Goal: Task Accomplishment & Management: Manage account settings

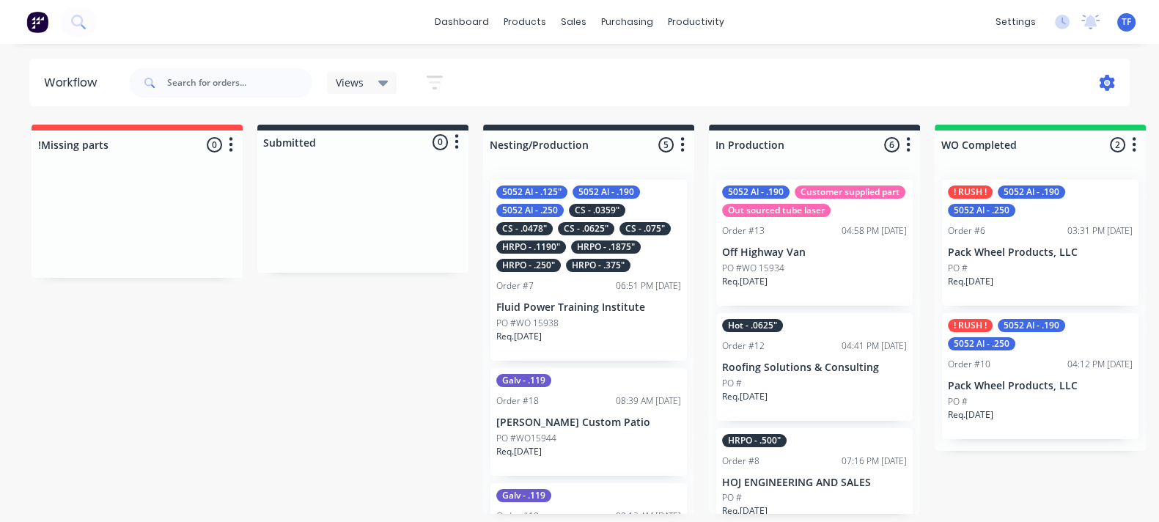
click at [1110, 82] on icon at bounding box center [1107, 83] width 16 height 16
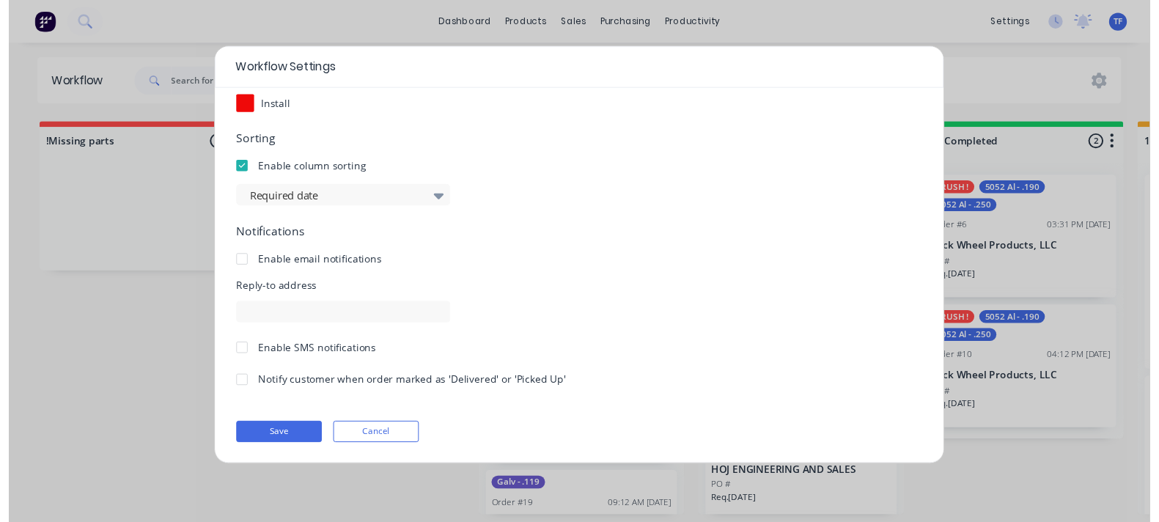
scroll to position [262, 0]
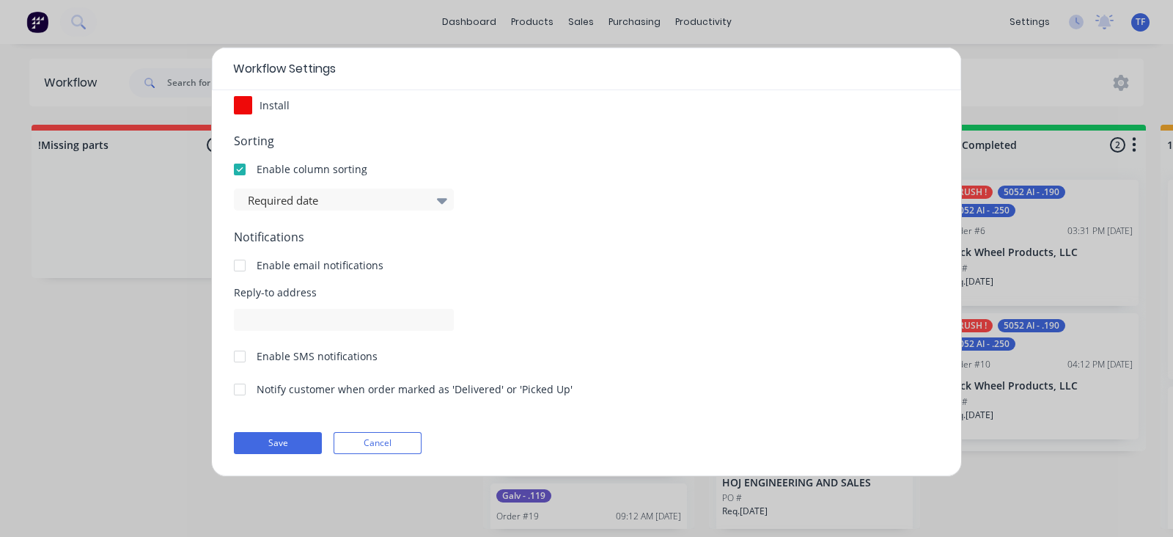
click at [326, 265] on div "Enable email notifications" at bounding box center [320, 264] width 127 height 15
click at [246, 262] on div at bounding box center [239, 265] width 29 height 29
click at [276, 320] on input at bounding box center [344, 320] width 220 height 22
click at [232, 357] on div at bounding box center [239, 356] width 29 height 29
click at [284, 385] on div "Notify customer when order marked as 'Delivered' or 'Picked Up'" at bounding box center [415, 388] width 316 height 15
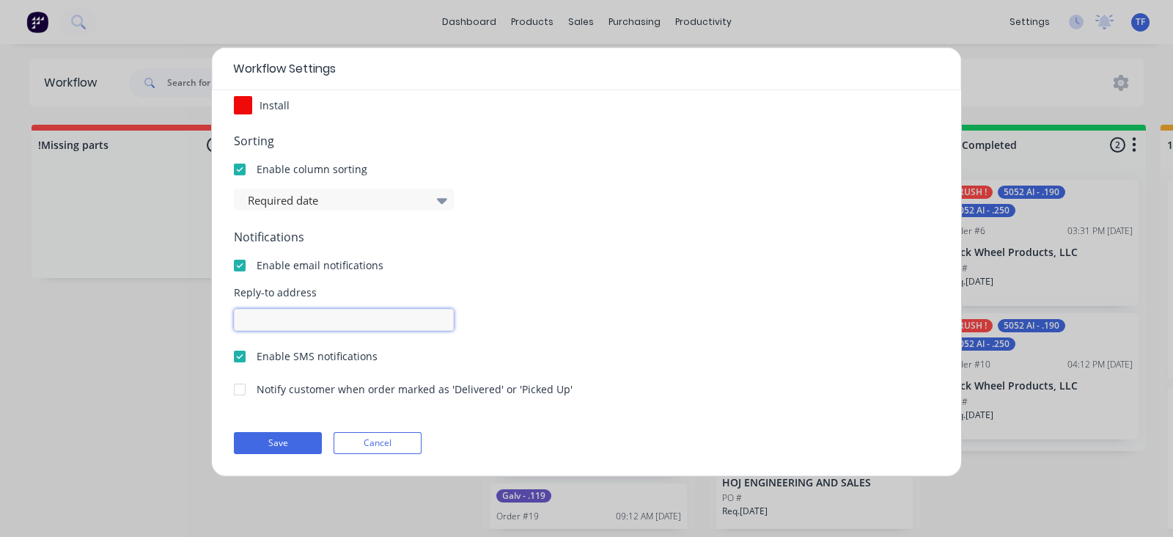
click at [293, 326] on input at bounding box center [344, 320] width 220 height 22
type input "[PERSON_NAME][EMAIL_ADDRESS][DOMAIN_NAME]"
click at [265, 444] on button "Save" at bounding box center [278, 443] width 88 height 22
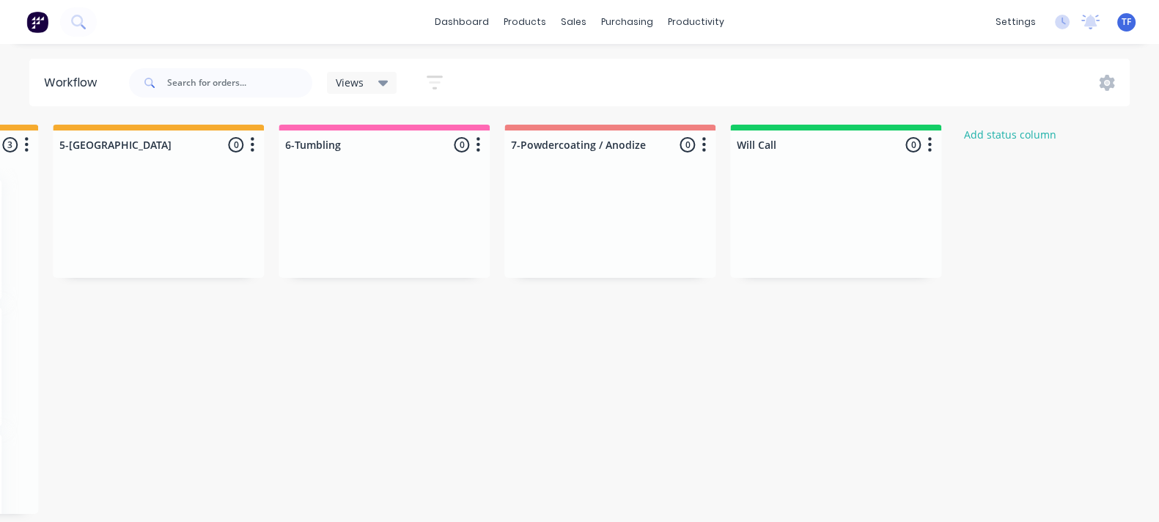
scroll to position [0, 2023]
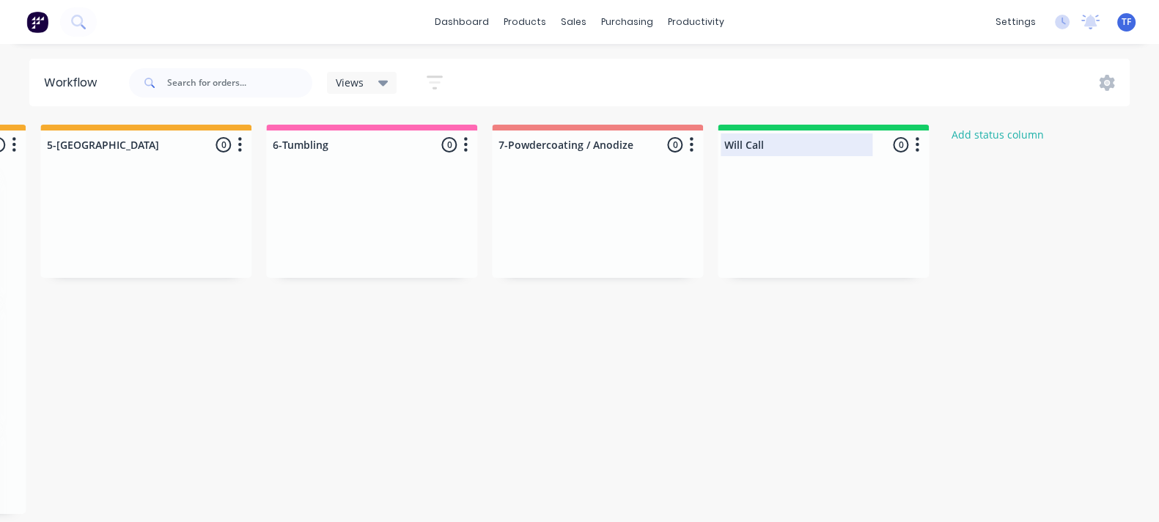
click at [746, 143] on div at bounding box center [823, 144] width 211 height 29
click at [919, 148] on button "button" at bounding box center [917, 145] width 18 height 18
click at [880, 196] on button "Notifications" at bounding box center [852, 200] width 147 height 24
click at [979, 224] on label at bounding box center [979, 224] width 0 height 0
click at [956, 236] on input "checkbox" at bounding box center [950, 231] width 12 height 14
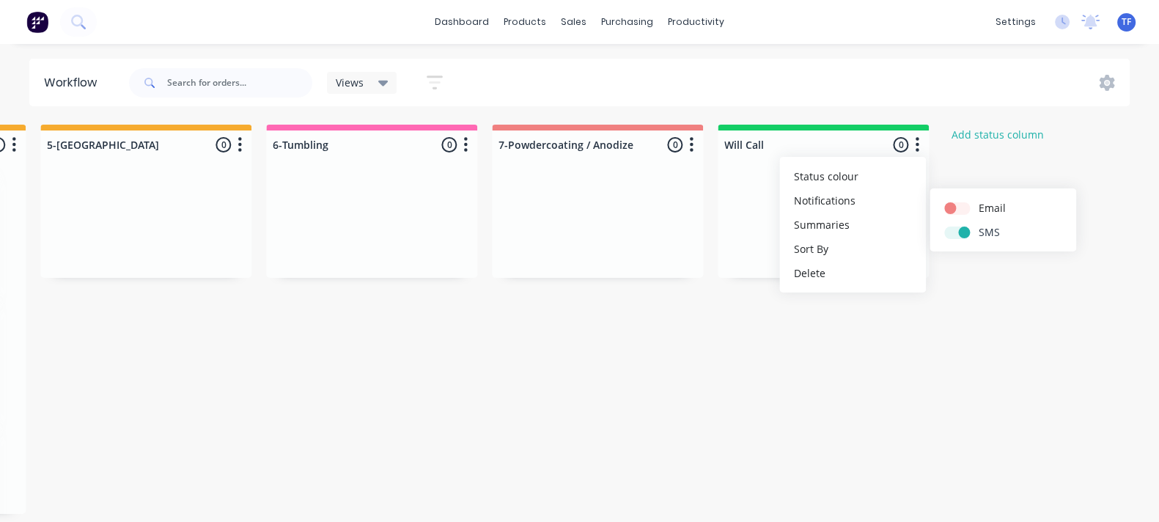
checkbox input "true"
click at [979, 200] on label at bounding box center [979, 200] width 0 height 0
click at [956, 207] on input "checkbox" at bounding box center [950, 207] width 12 height 14
checkbox input "true"
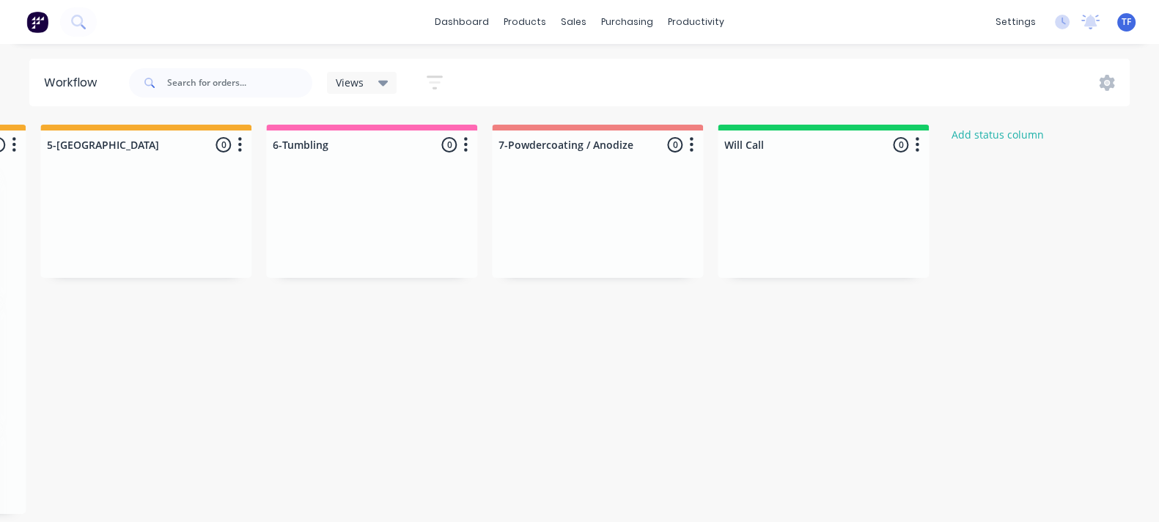
click at [696, 141] on button "button" at bounding box center [692, 145] width 18 height 18
click at [616, 192] on button "Notifications" at bounding box center [627, 200] width 147 height 24
click at [467, 147] on button "button" at bounding box center [466, 145] width 18 height 18
click at [442, 205] on button "Notifications" at bounding box center [401, 200] width 147 height 24
click at [241, 140] on icon "button" at bounding box center [240, 145] width 4 height 18
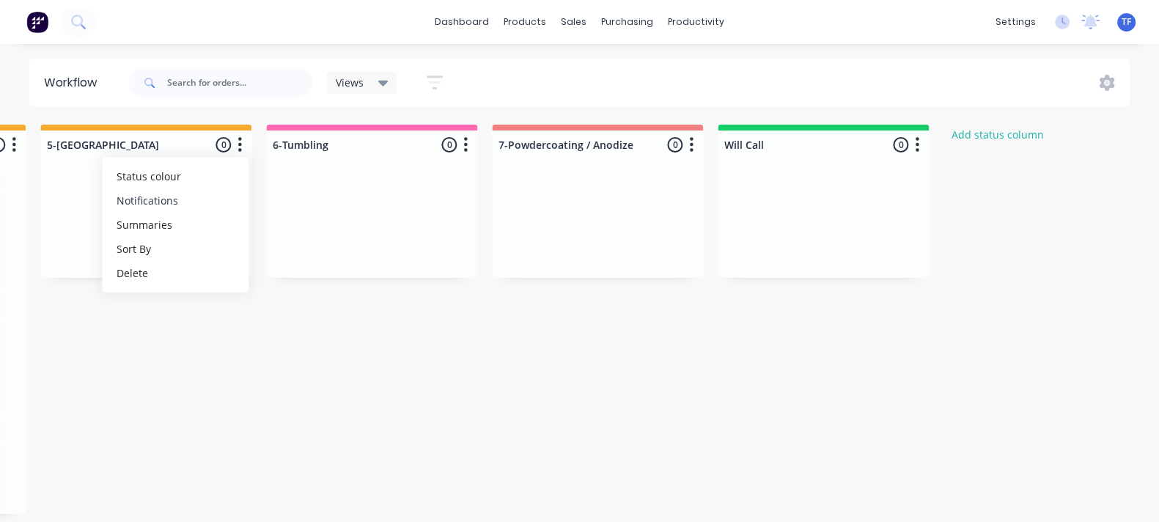
click at [220, 196] on button "Notifications" at bounding box center [175, 200] width 147 height 24
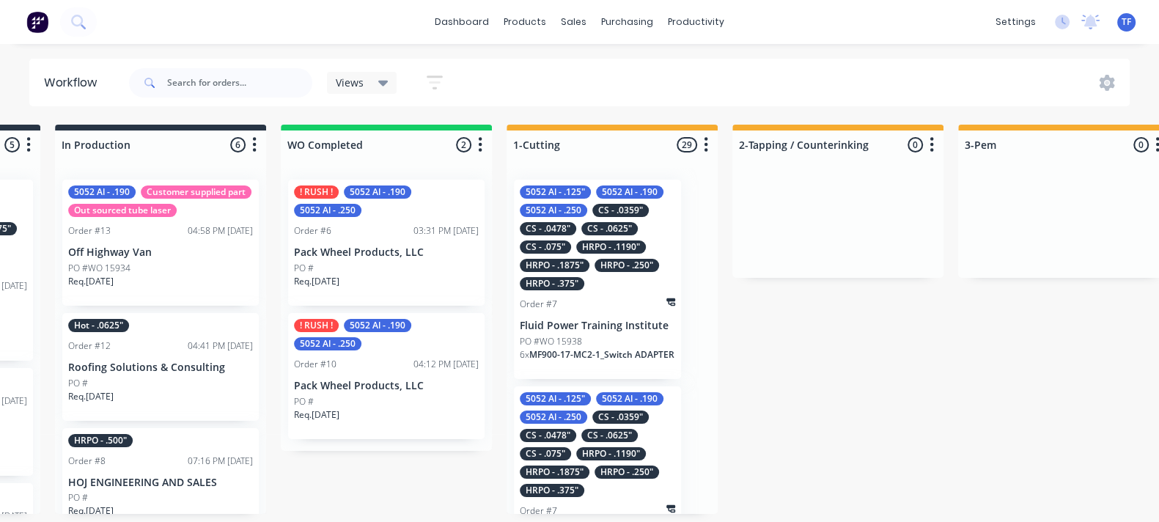
scroll to position [0, 650]
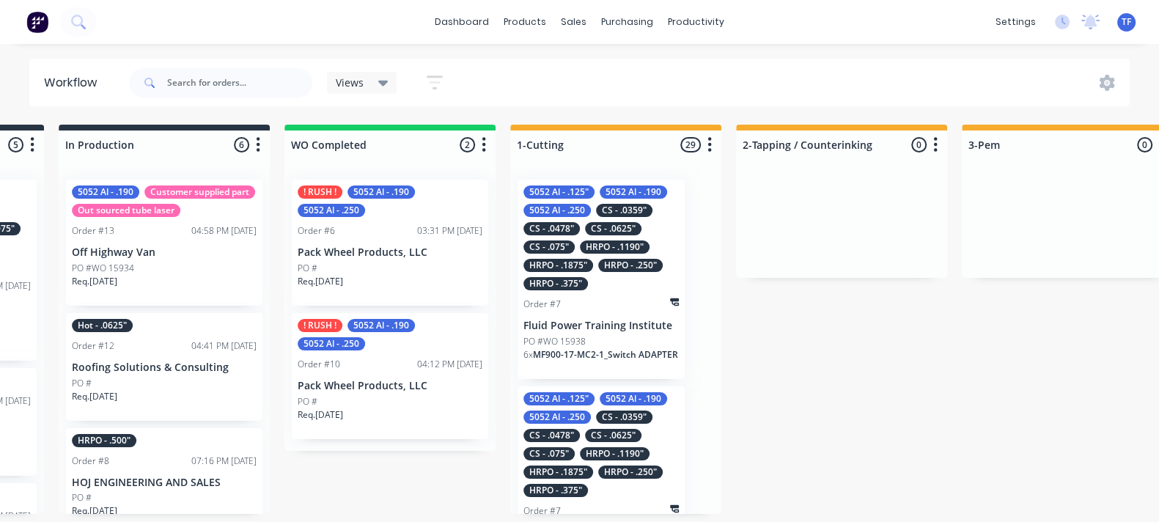
click at [328, 276] on p "Req. 03/10/25" at bounding box center [320, 281] width 45 height 13
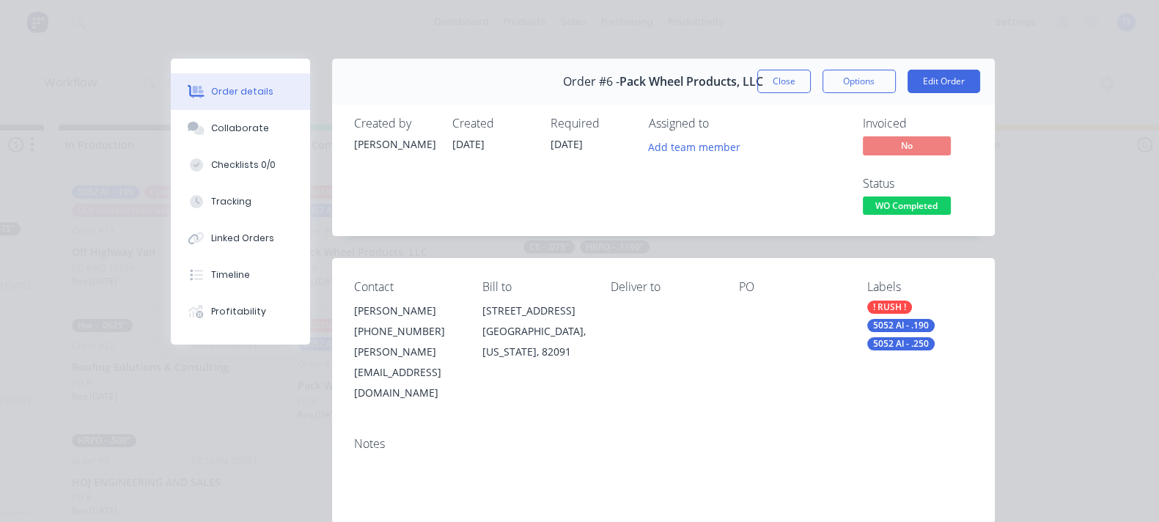
click at [875, 89] on div "Order #6 - Pack Wheel Products, LLC Close Options Edit Order" at bounding box center [663, 82] width 663 height 46
click at [811, 78] on button "Close" at bounding box center [784, 81] width 54 height 23
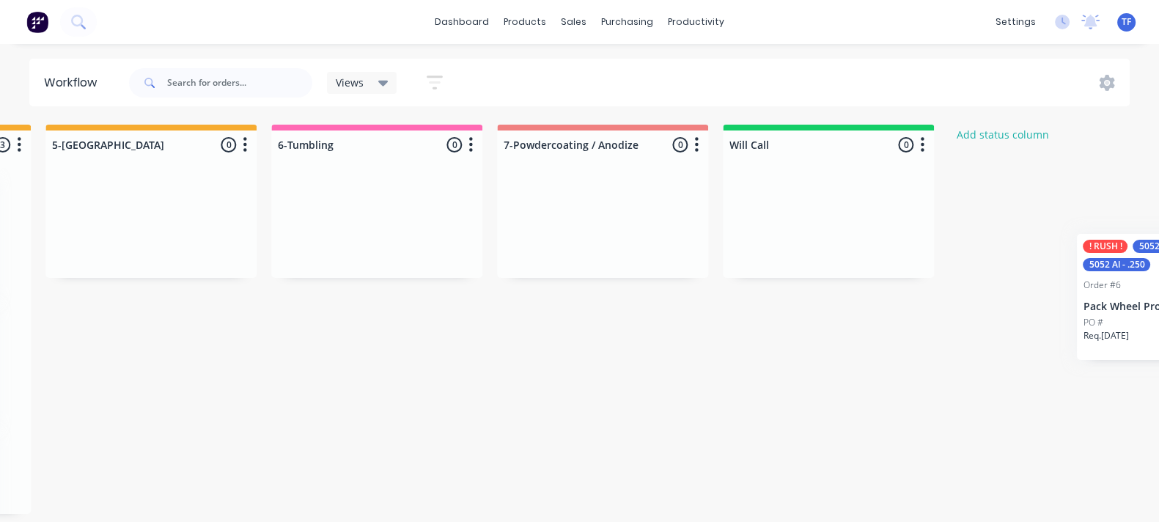
scroll to position [0, 2136]
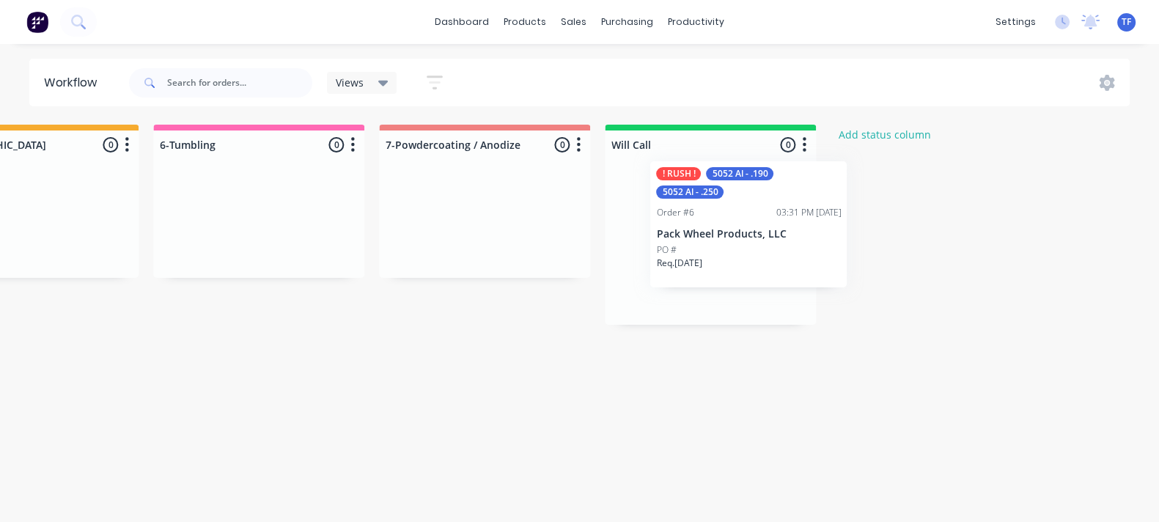
drag, startPoint x: 359, startPoint y: 264, endPoint x: 727, endPoint y: 248, distance: 367.7
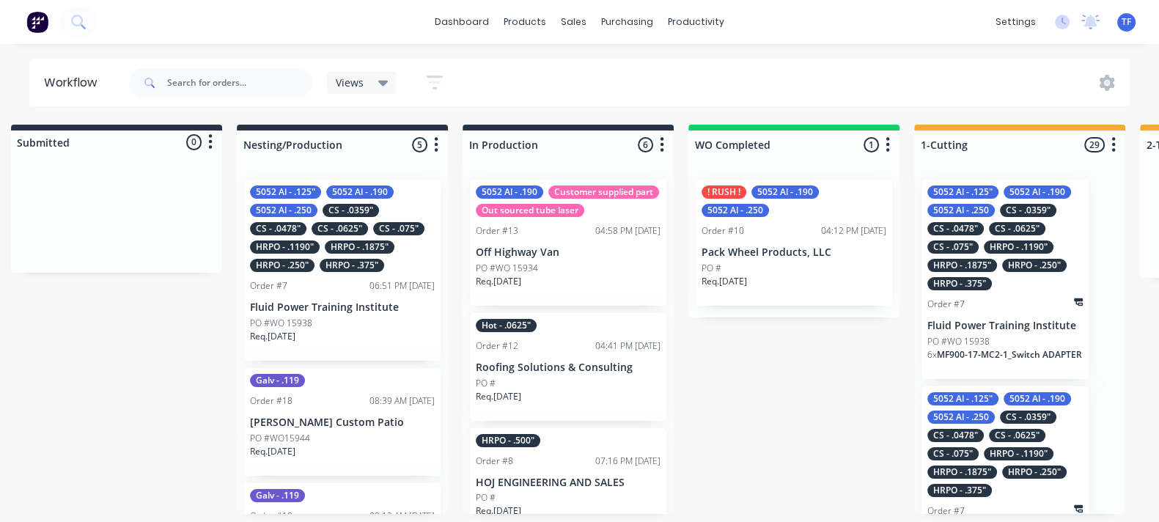
scroll to position [0, 571]
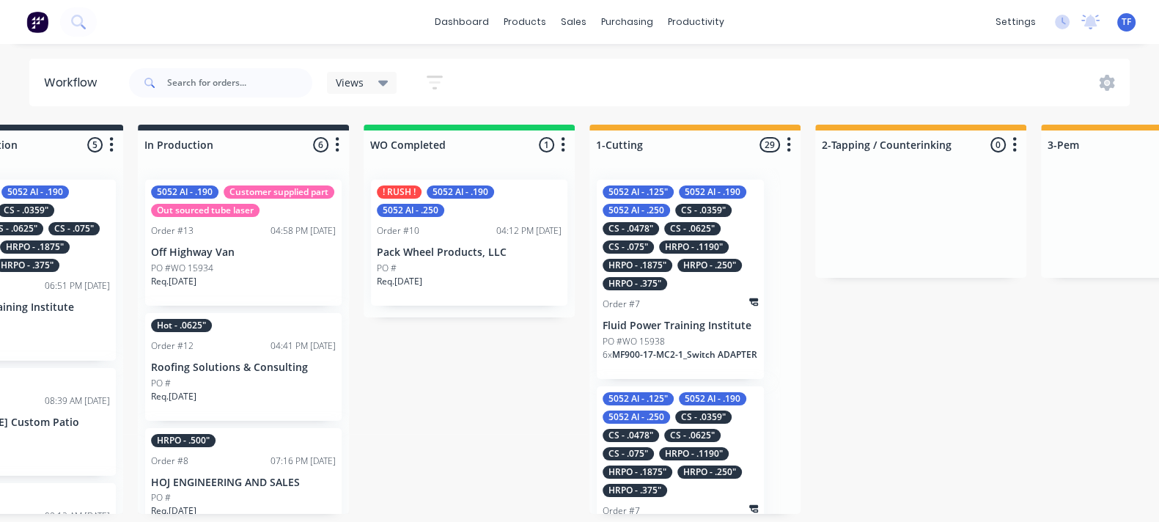
click at [565, 146] on button "button" at bounding box center [563, 145] width 18 height 18
click at [499, 209] on button "Notifications" at bounding box center [498, 200] width 147 height 24
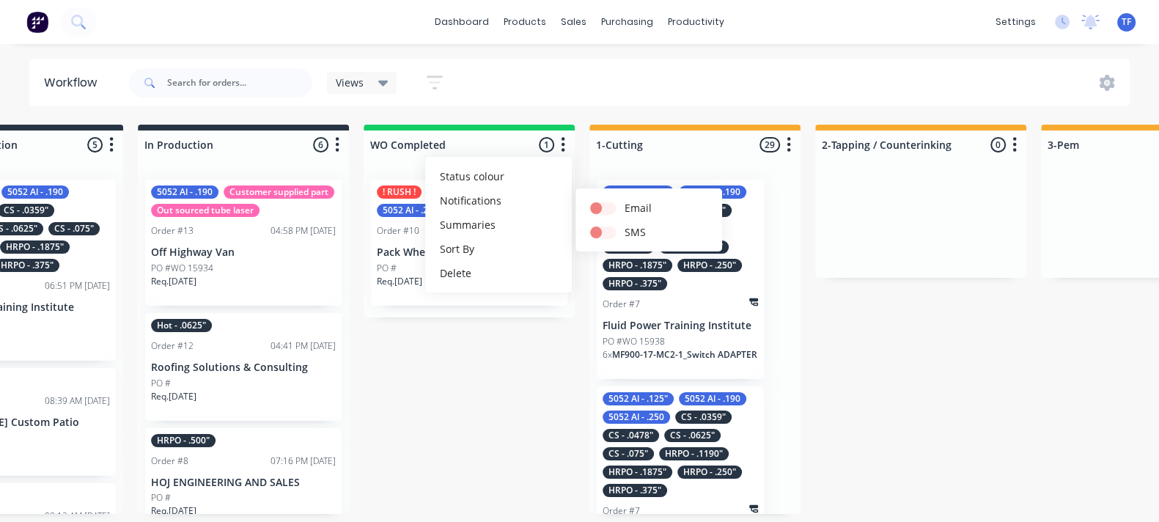
click at [337, 151] on icon "button" at bounding box center [338, 144] width 4 height 15
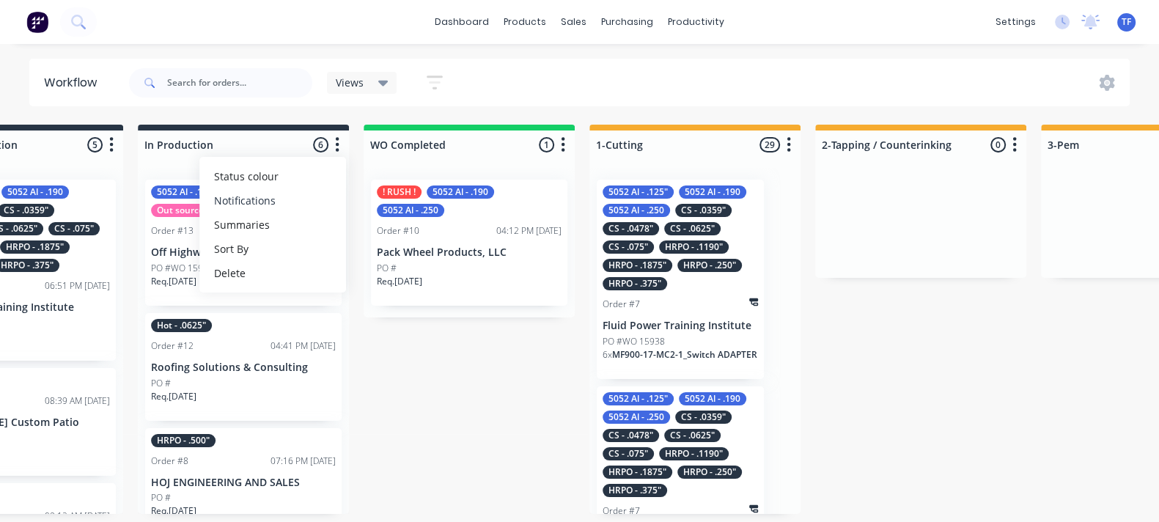
click at [289, 207] on button "Notifications" at bounding box center [272, 200] width 147 height 24
click at [494, 366] on div "!Missing parts 0 Status colour #FF4949 hex #FF4949 Save Cancel Notifications Em…" at bounding box center [1065, 319] width 3295 height 389
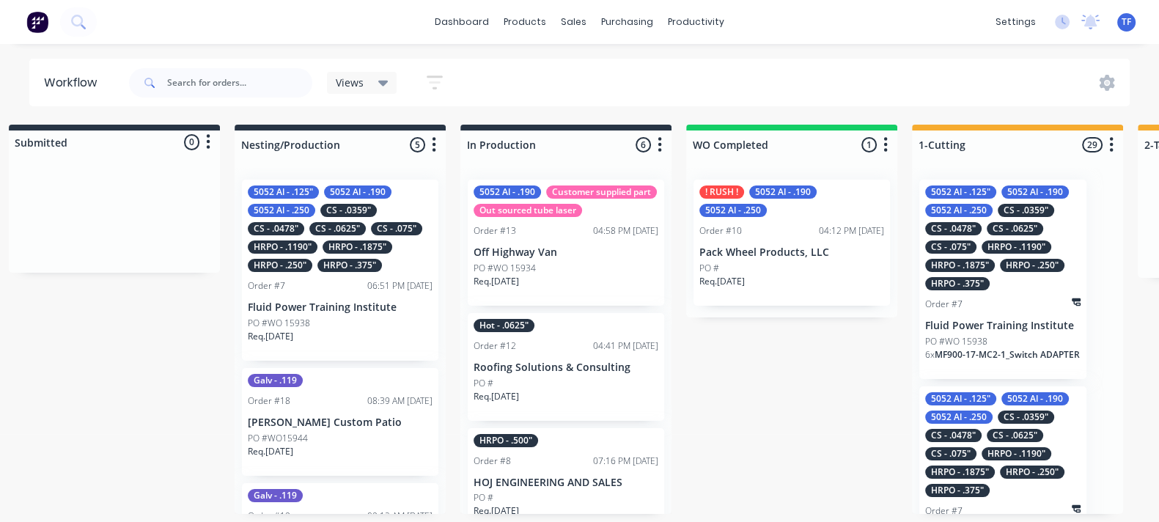
scroll to position [0, 218]
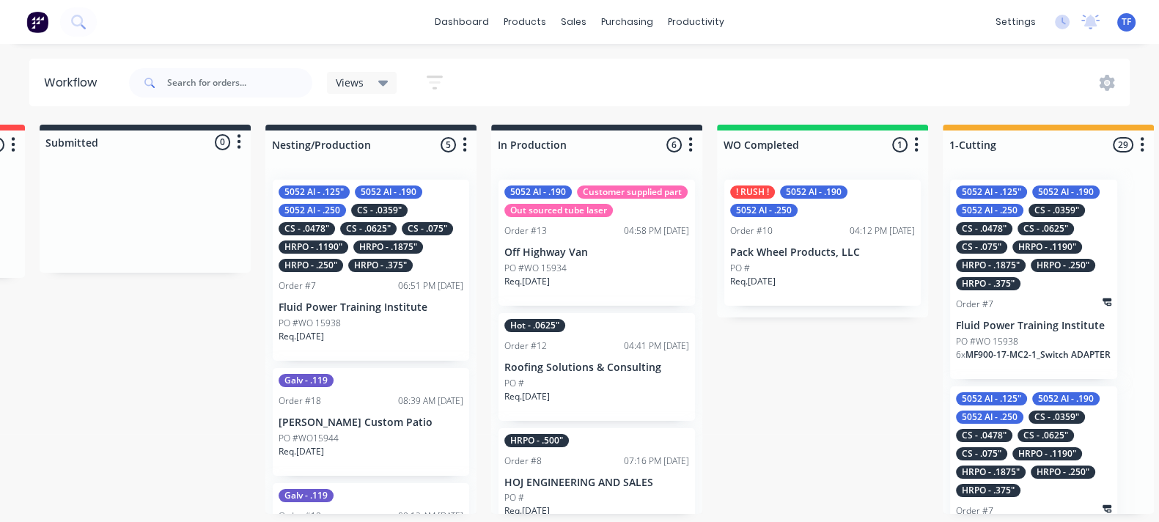
click at [467, 147] on button "button" at bounding box center [465, 145] width 18 height 18
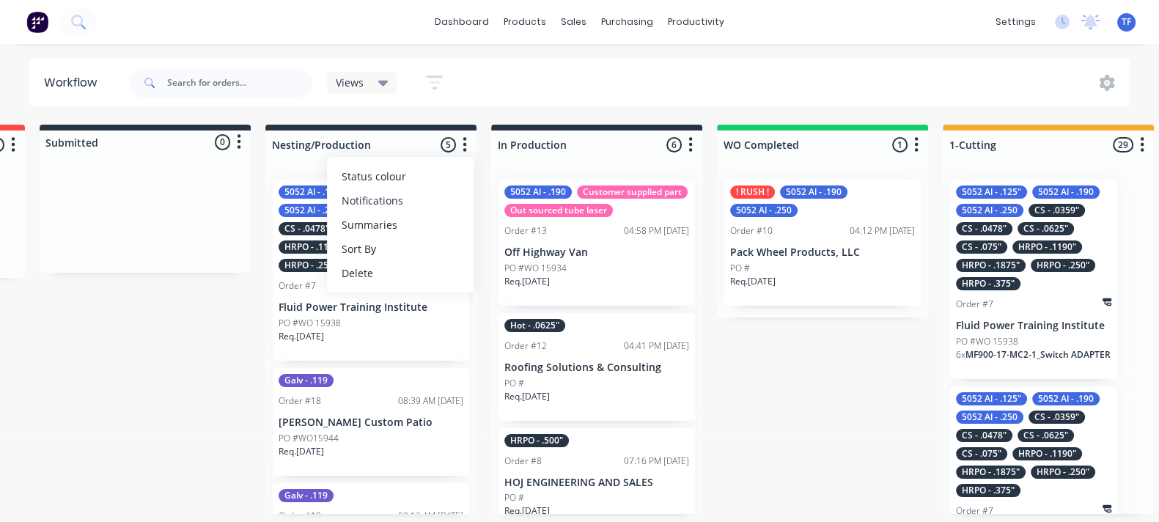
click at [430, 197] on button "Notifications" at bounding box center [400, 200] width 147 height 24
click at [245, 137] on button "button" at bounding box center [239, 142] width 18 height 18
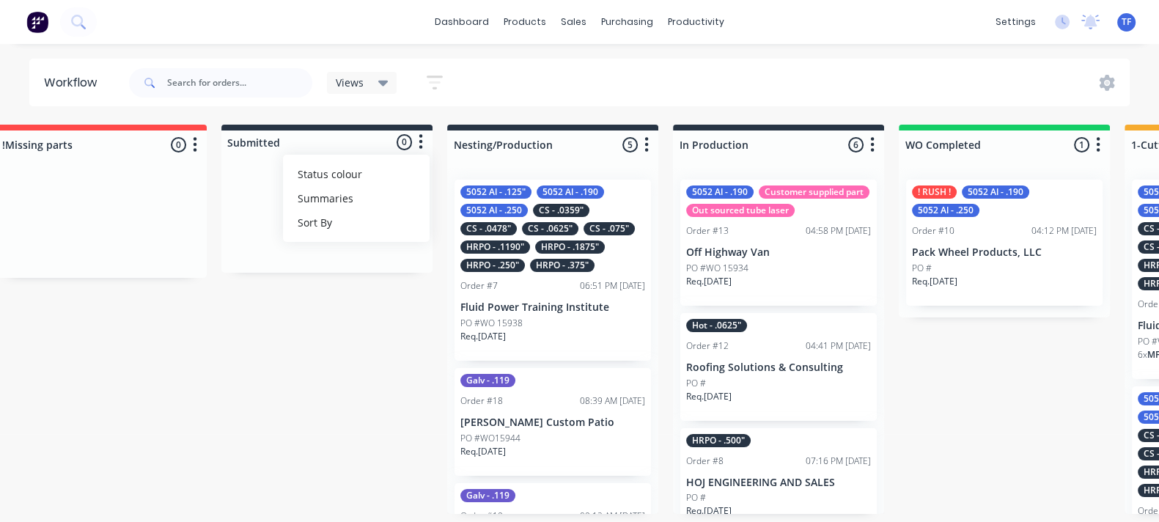
scroll to position [0, 0]
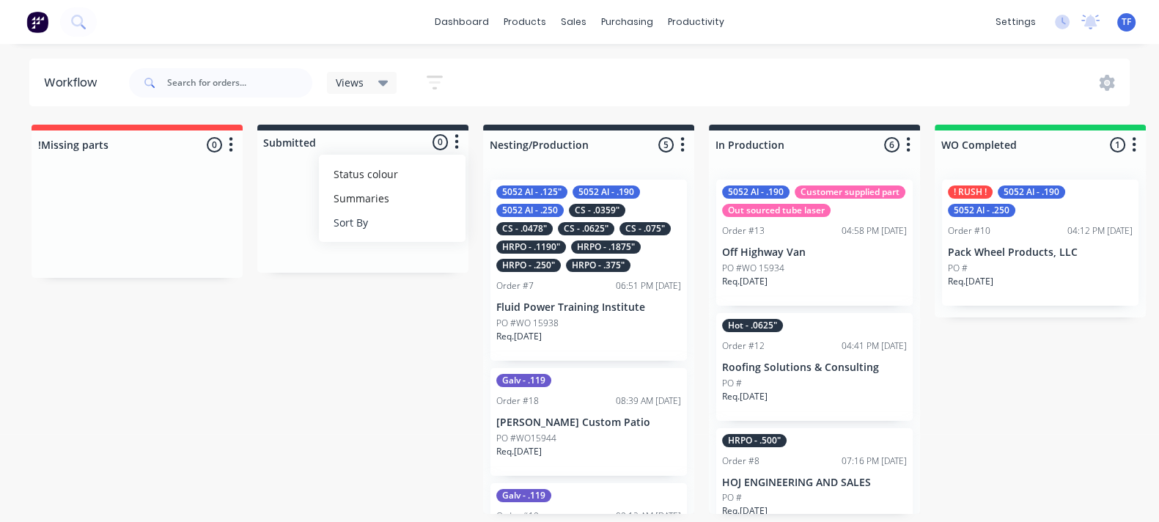
click at [411, 221] on button "Sort By" at bounding box center [392, 222] width 147 height 24
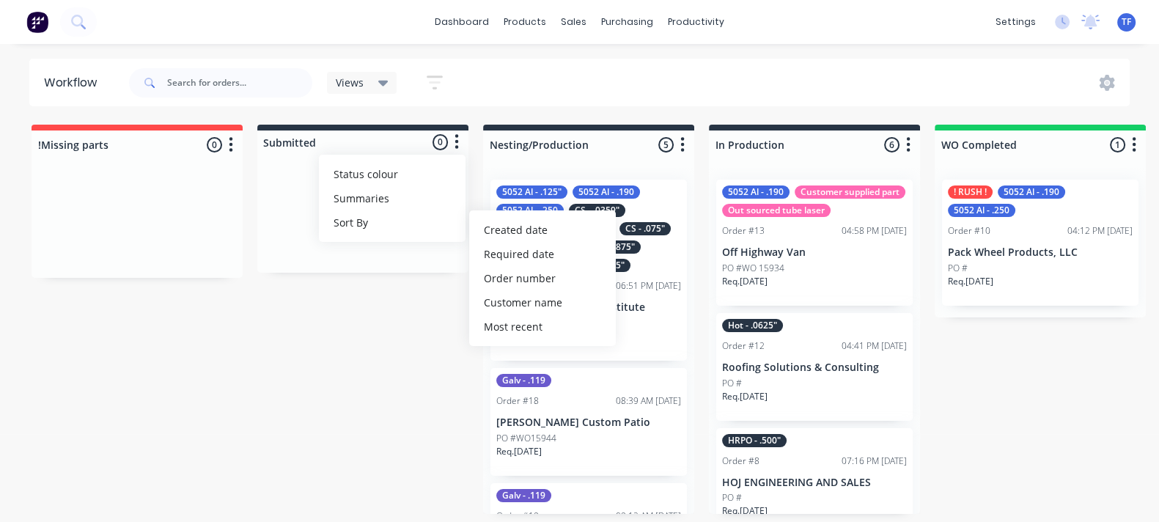
click at [231, 139] on icon "button" at bounding box center [231, 144] width 4 height 15
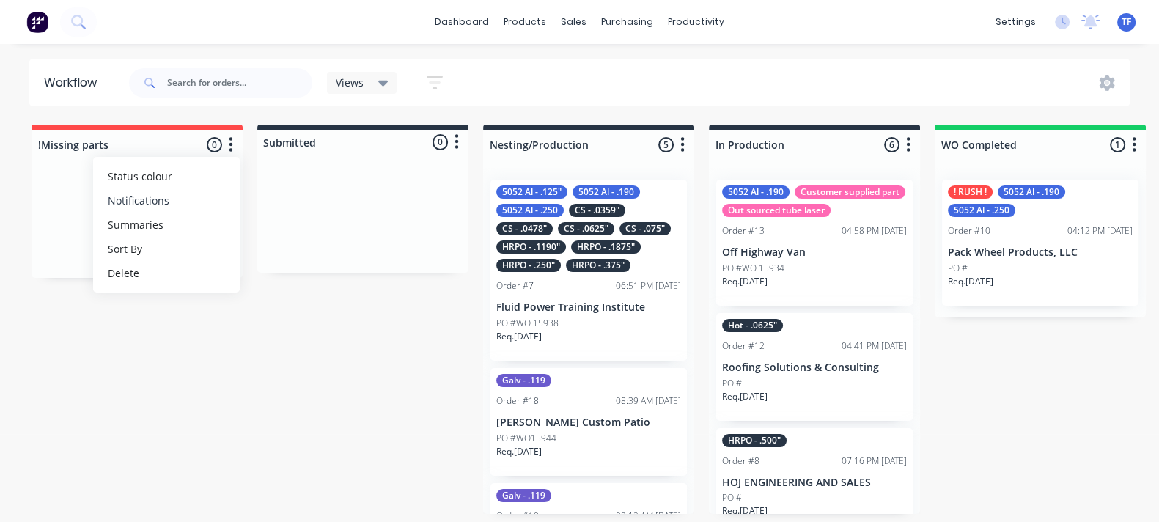
click at [193, 205] on button "Notifications" at bounding box center [166, 200] width 147 height 24
drag, startPoint x: 246, startPoint y: 323, endPoint x: 264, endPoint y: 361, distance: 41.6
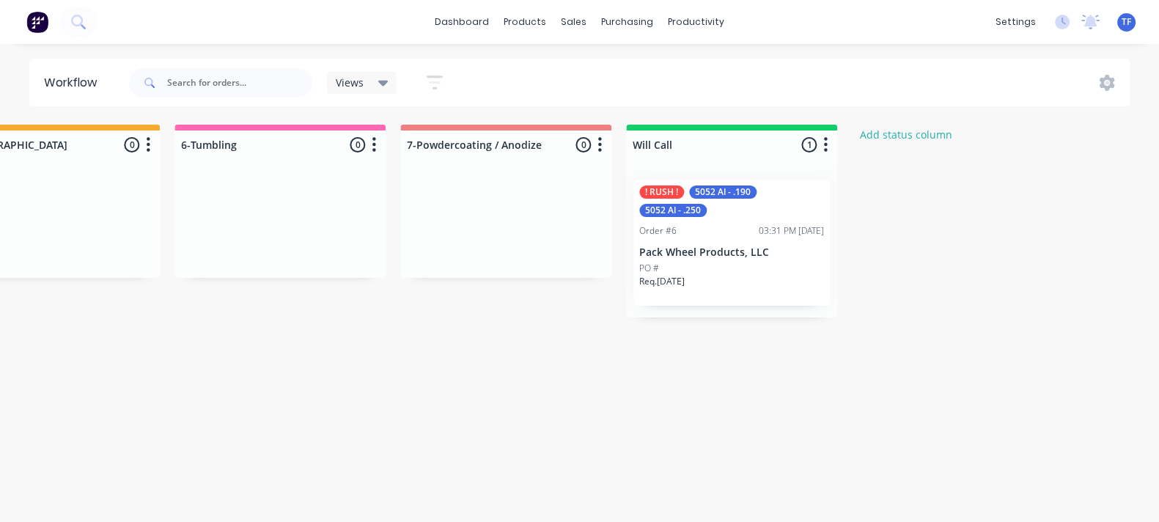
scroll to position [0, 2117]
click at [772, 254] on p "Pack Wheel Products, LLC" at bounding box center [730, 252] width 185 height 12
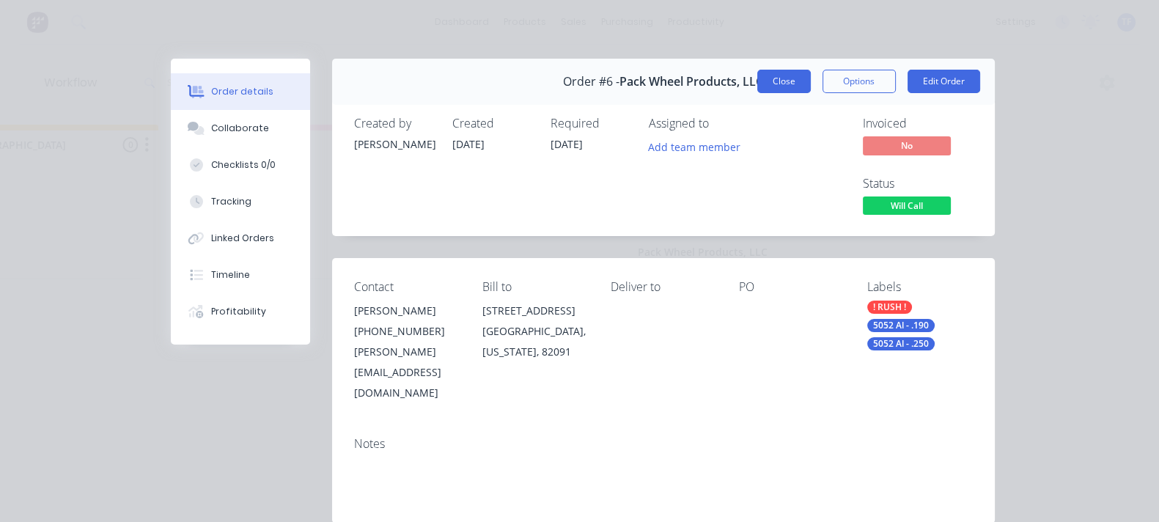
click at [811, 84] on button "Close" at bounding box center [784, 81] width 54 height 23
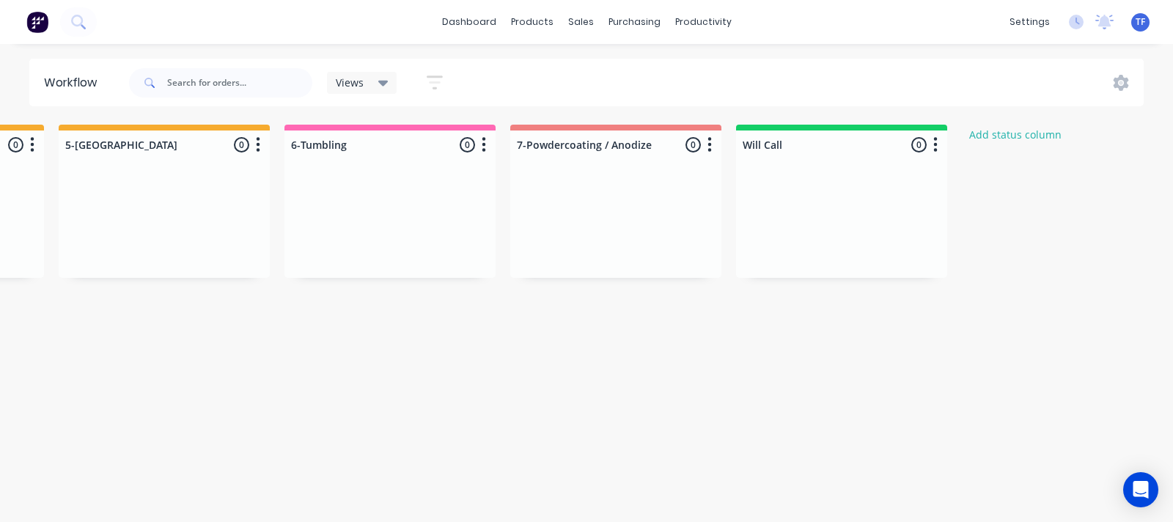
scroll to position [0, 2122]
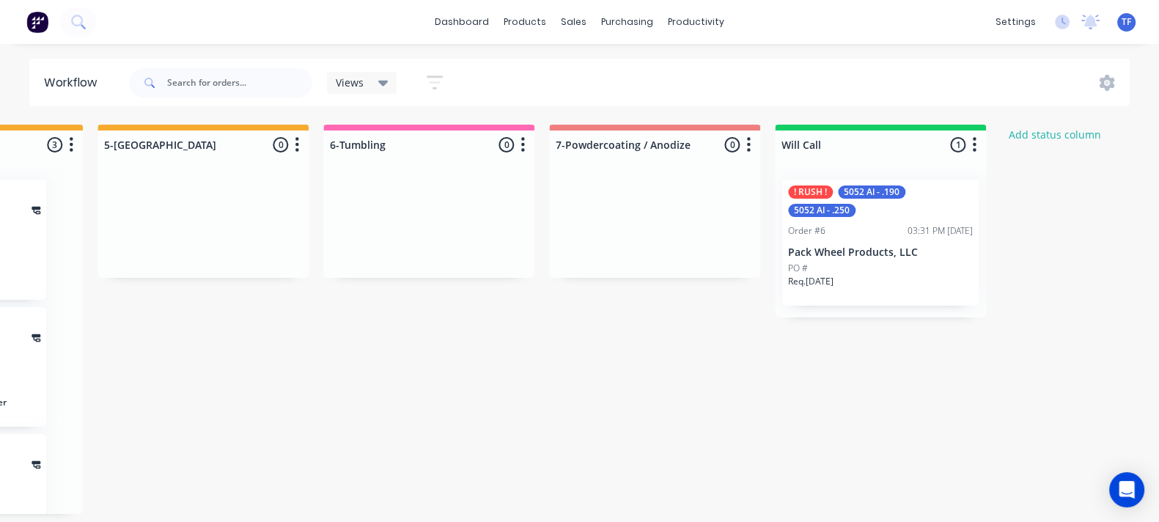
scroll to position [0, 2027]
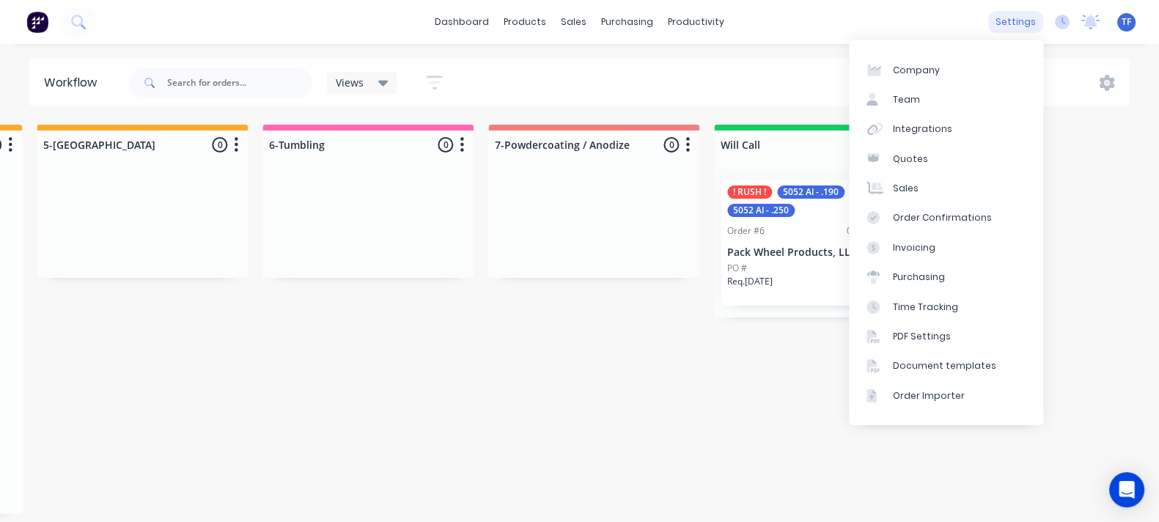
click at [1012, 21] on div "settings" at bounding box center [1015, 22] width 55 height 22
click at [905, 100] on div "Team" at bounding box center [906, 99] width 27 height 13
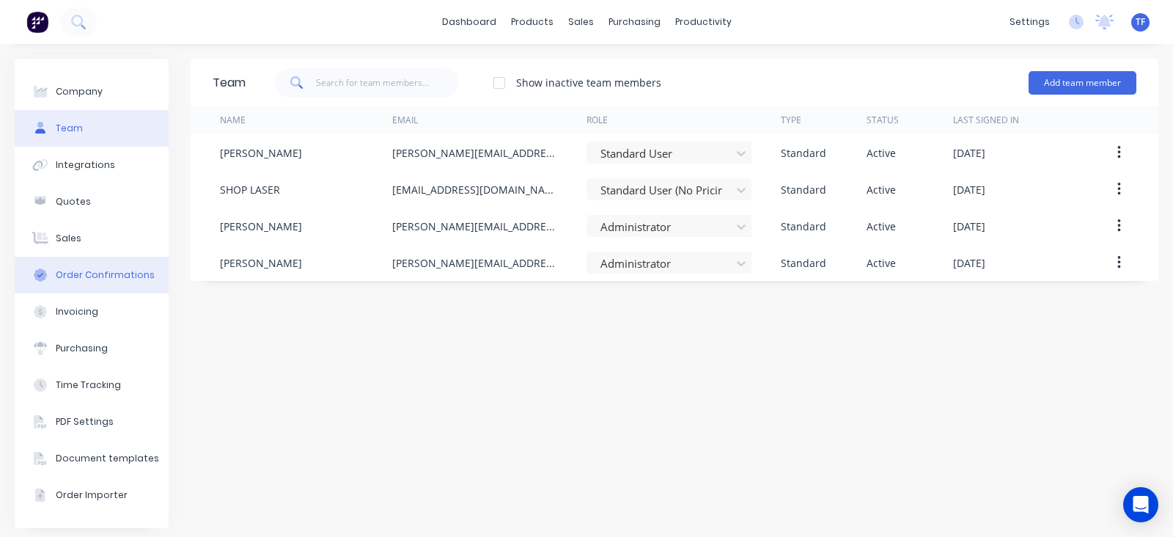
click at [88, 273] on div "Order Confirmations" at bounding box center [105, 274] width 99 height 13
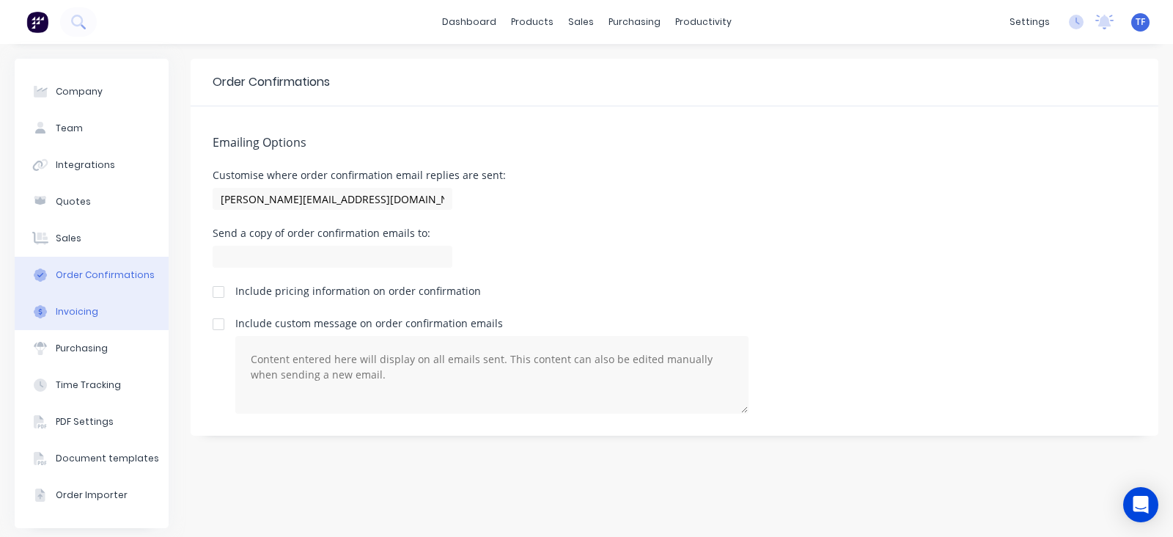
click at [77, 312] on div "Invoicing" at bounding box center [77, 311] width 43 height 13
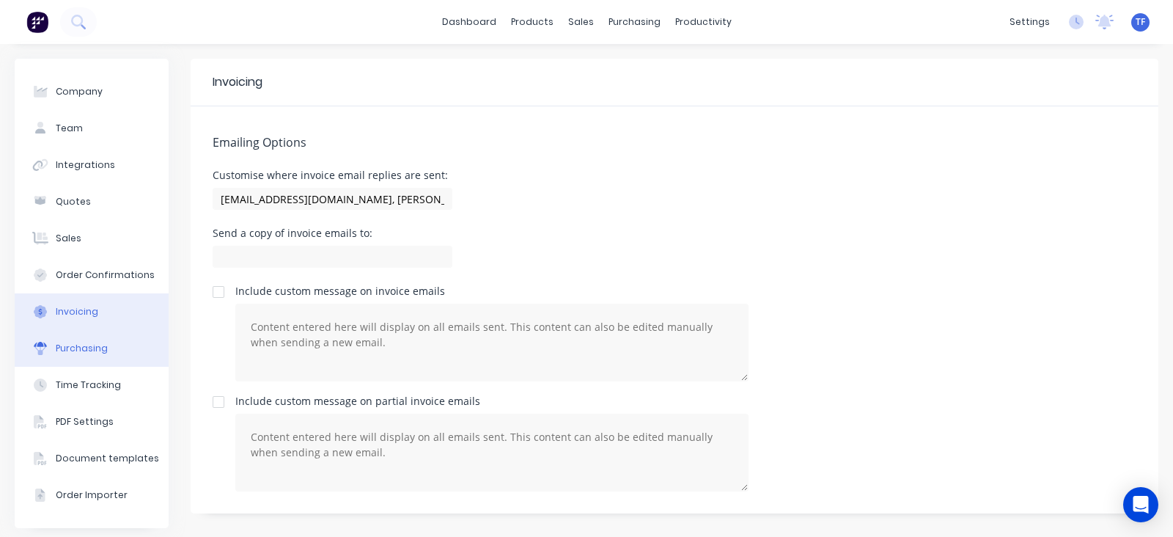
click at [81, 333] on button "Purchasing" at bounding box center [92, 348] width 154 height 37
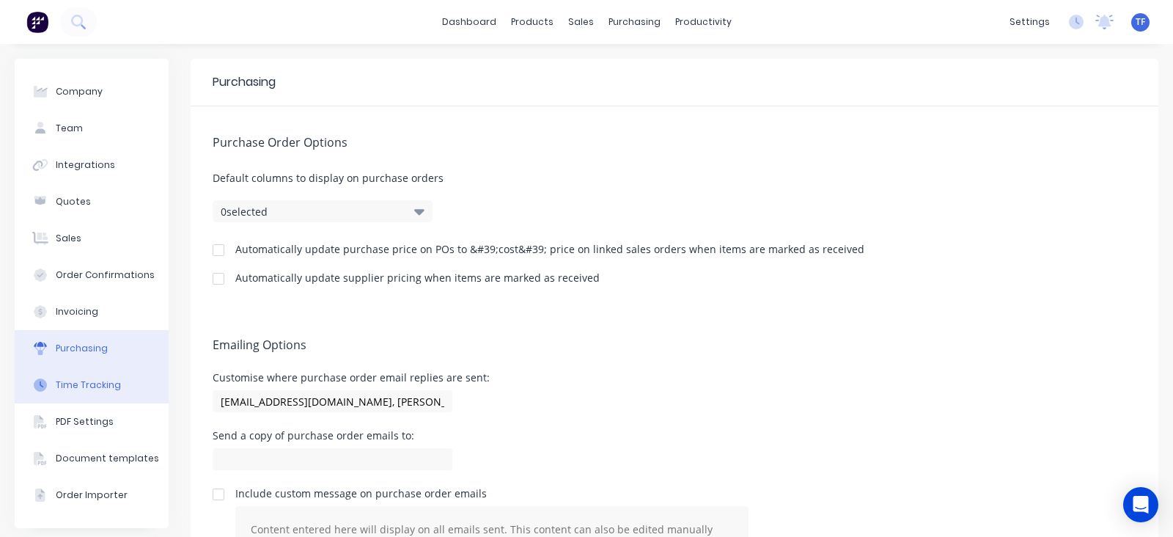
click at [76, 378] on div "Time Tracking" at bounding box center [88, 384] width 65 height 13
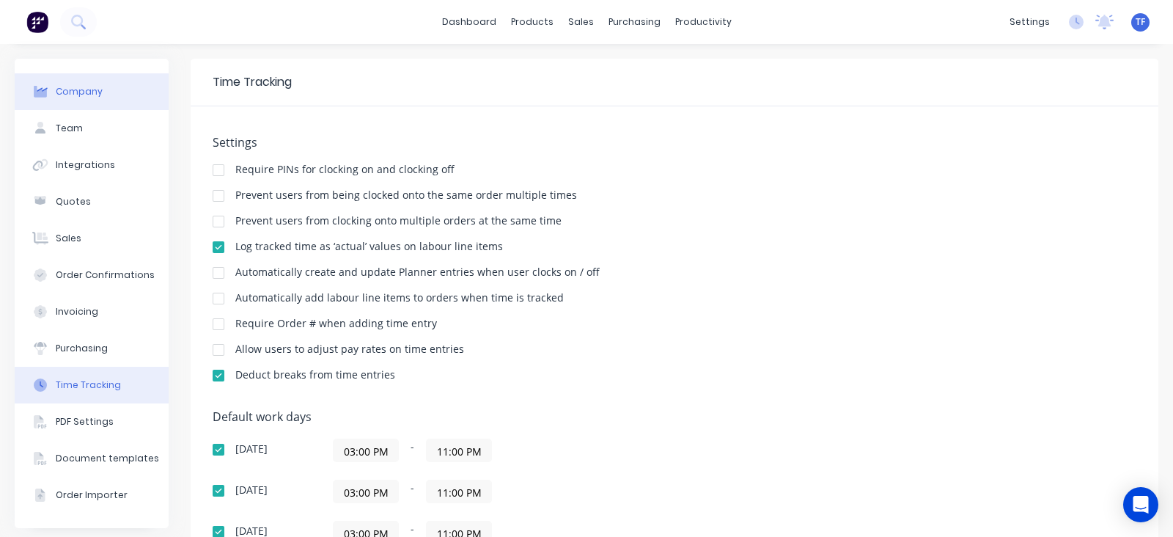
click at [92, 99] on button "Company" at bounding box center [92, 91] width 154 height 37
select select "US"
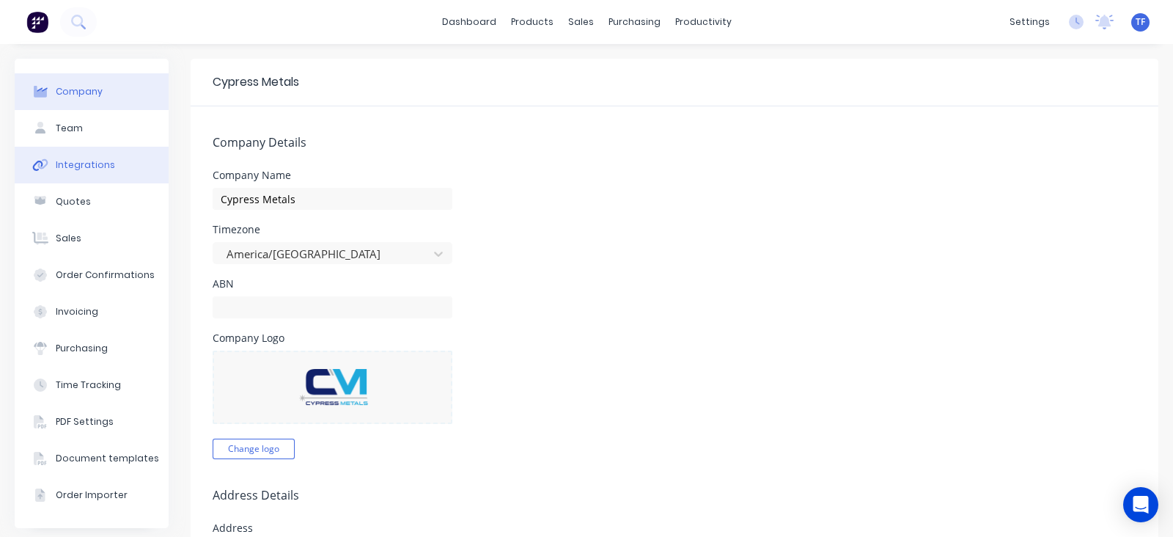
click at [83, 162] on div "Integrations" at bounding box center [85, 164] width 59 height 13
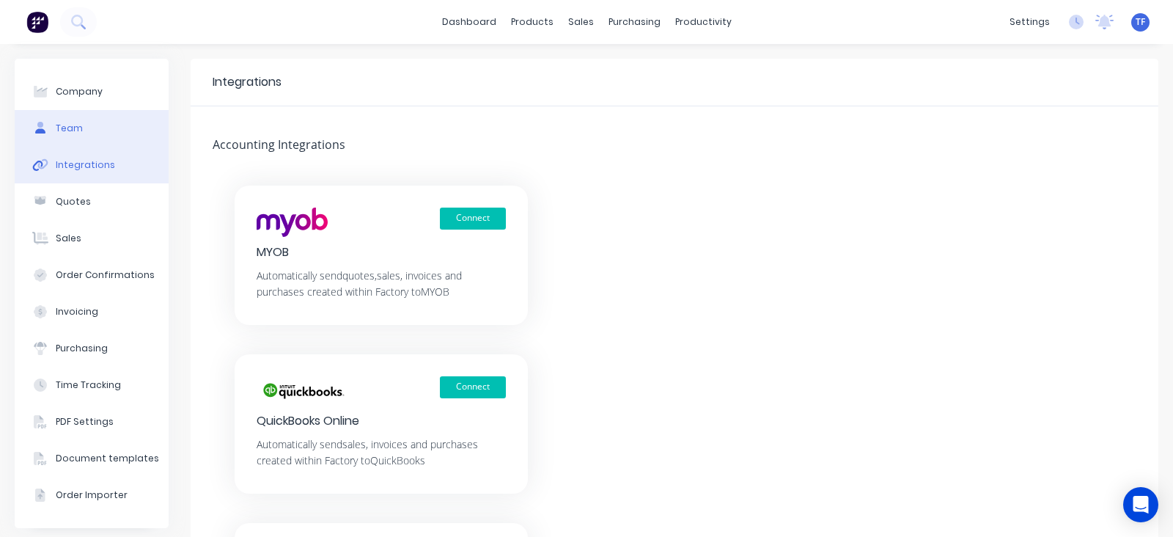
click at [97, 126] on button "Team" at bounding box center [92, 128] width 154 height 37
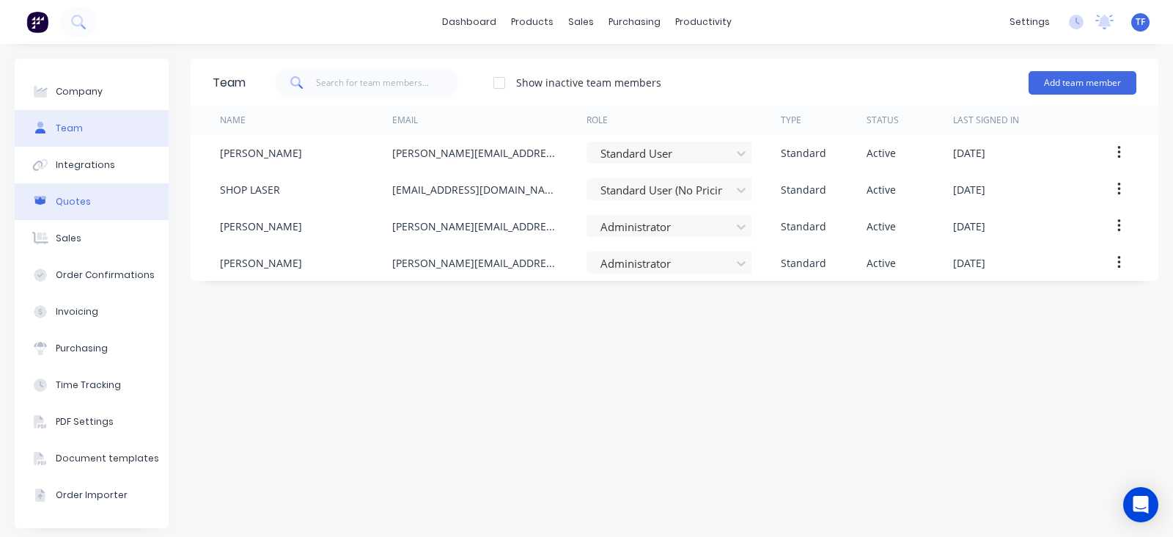
click at [77, 201] on div "Quotes" at bounding box center [73, 201] width 35 height 13
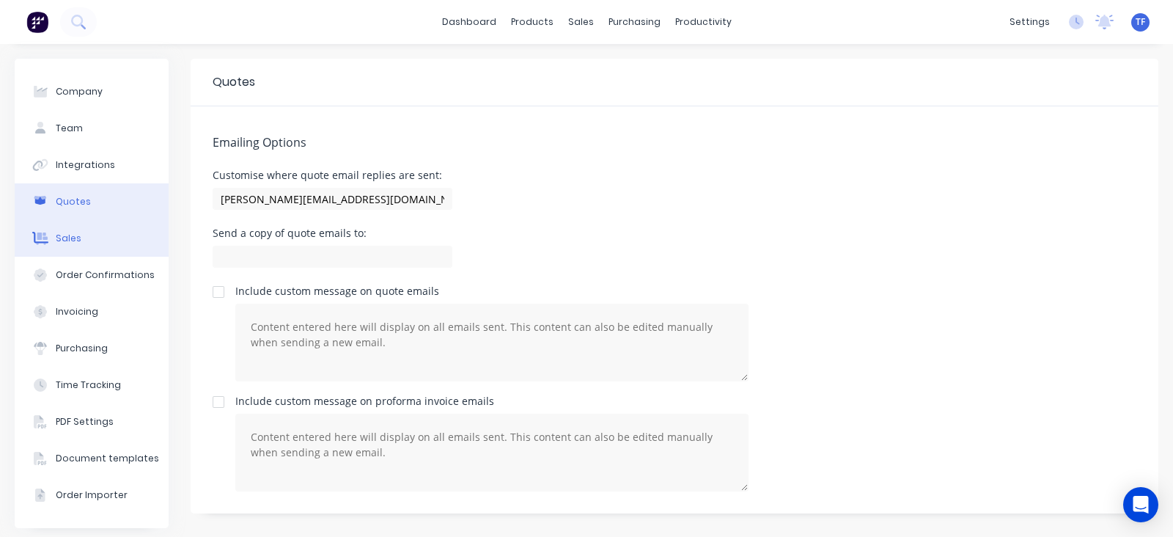
click at [63, 245] on button "Sales" at bounding box center [92, 238] width 154 height 37
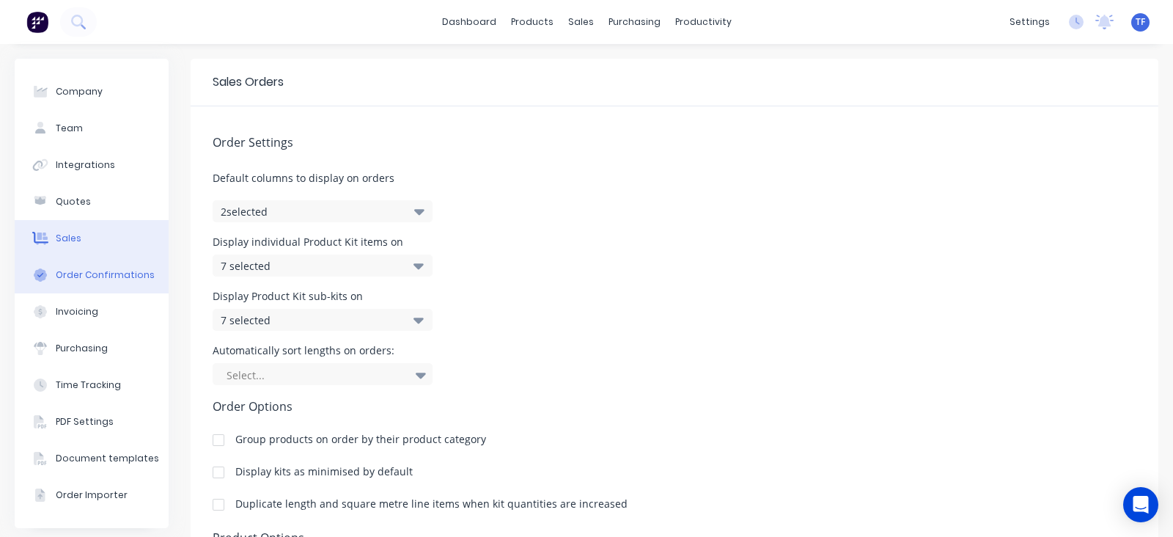
click at [82, 287] on button "Order Confirmations" at bounding box center [92, 275] width 154 height 37
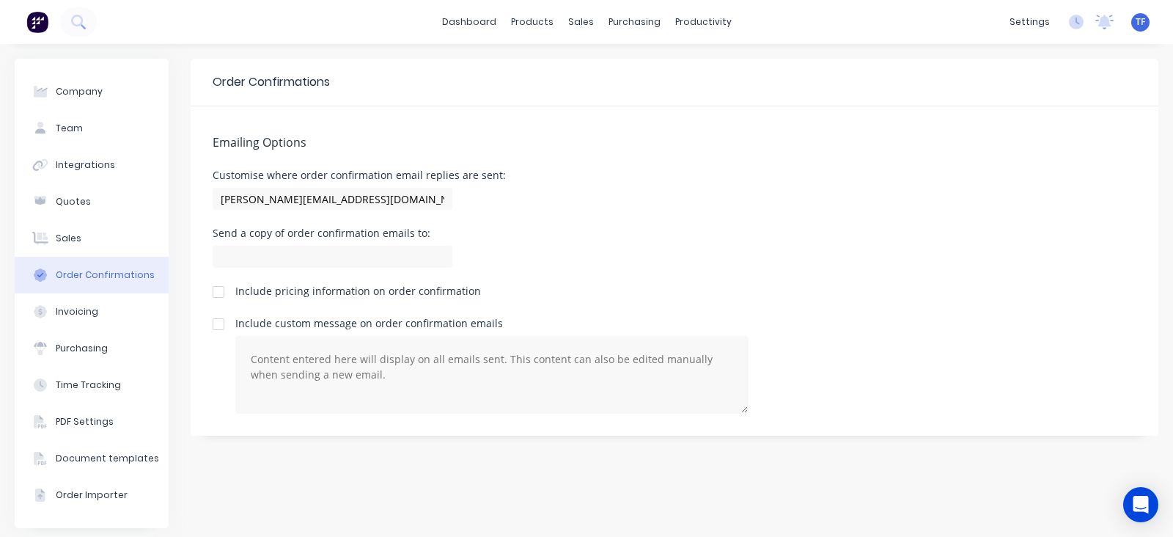
click at [29, 29] on img at bounding box center [37, 22] width 22 height 22
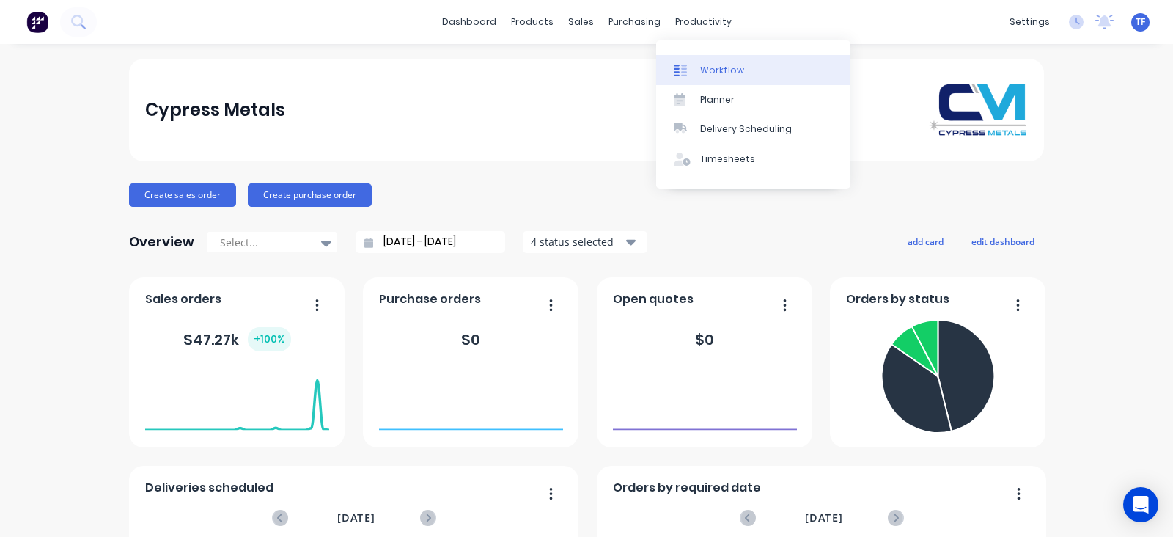
click at [702, 54] on div "Workflow Planner Delivery Scheduling Timesheets" at bounding box center [753, 114] width 194 height 148
click at [700, 59] on link "Workflow" at bounding box center [753, 69] width 194 height 29
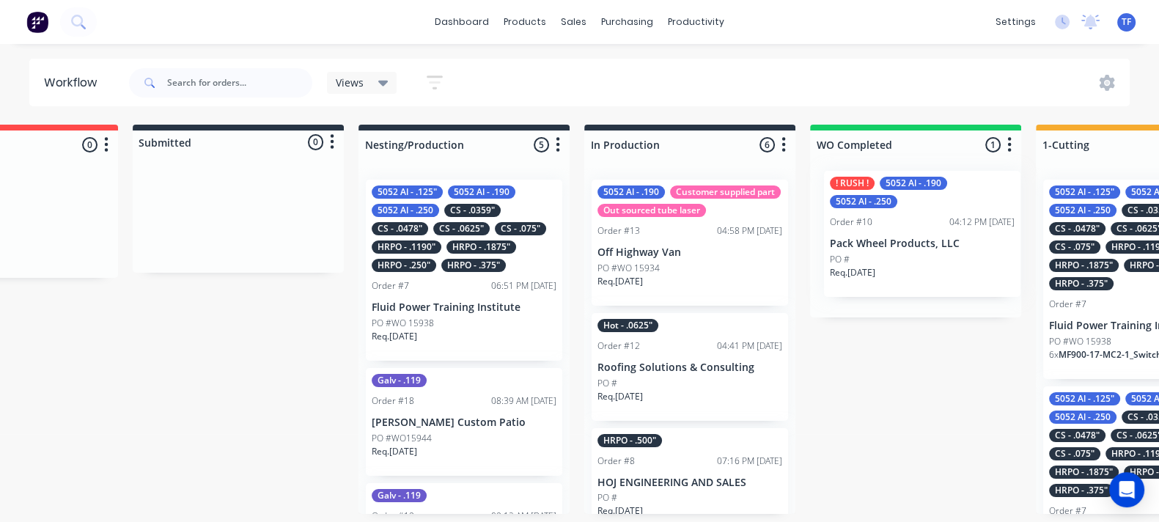
scroll to position [0, 143]
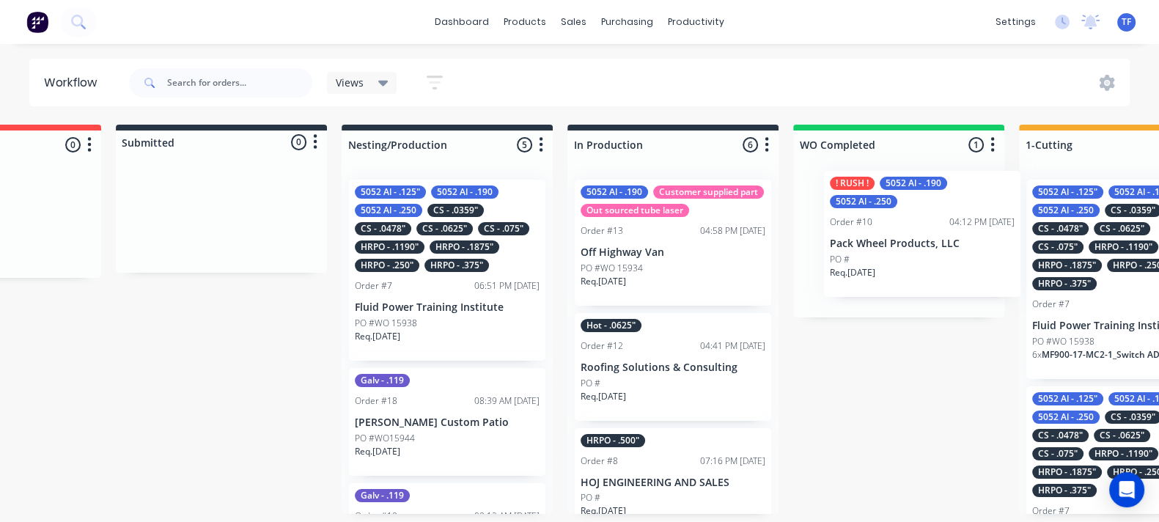
drag, startPoint x: 1042, startPoint y: 237, endPoint x: 909, endPoint y: 232, distance: 132.8
click at [909, 231] on div "! RUSH ! 5052 Al - .190 5052 Al - .250 Order #10 04:12 PM 07/10/25 Pack Wheel P…" at bounding box center [898, 243] width 211 height 150
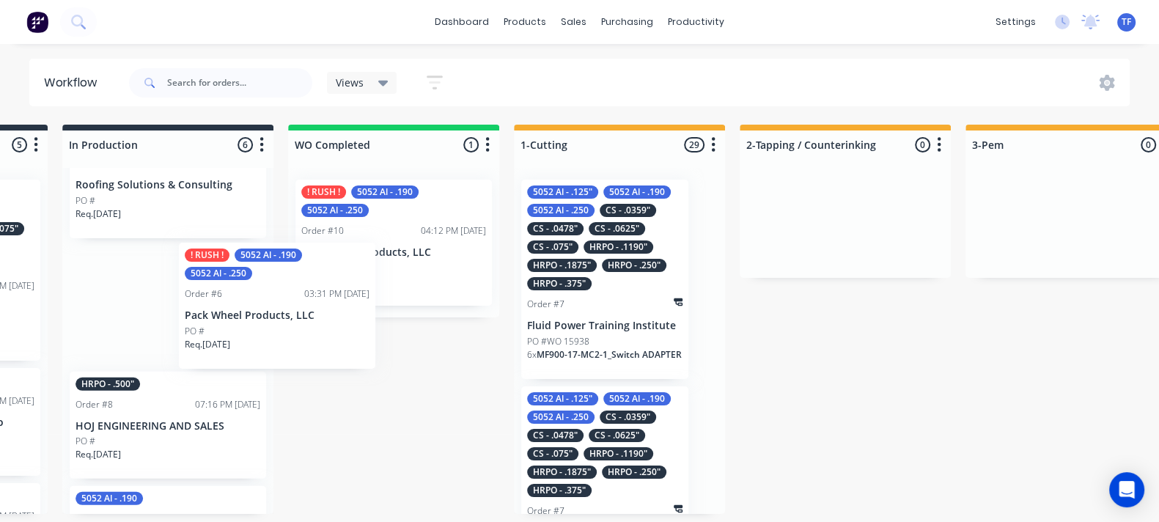
scroll to position [0, 634]
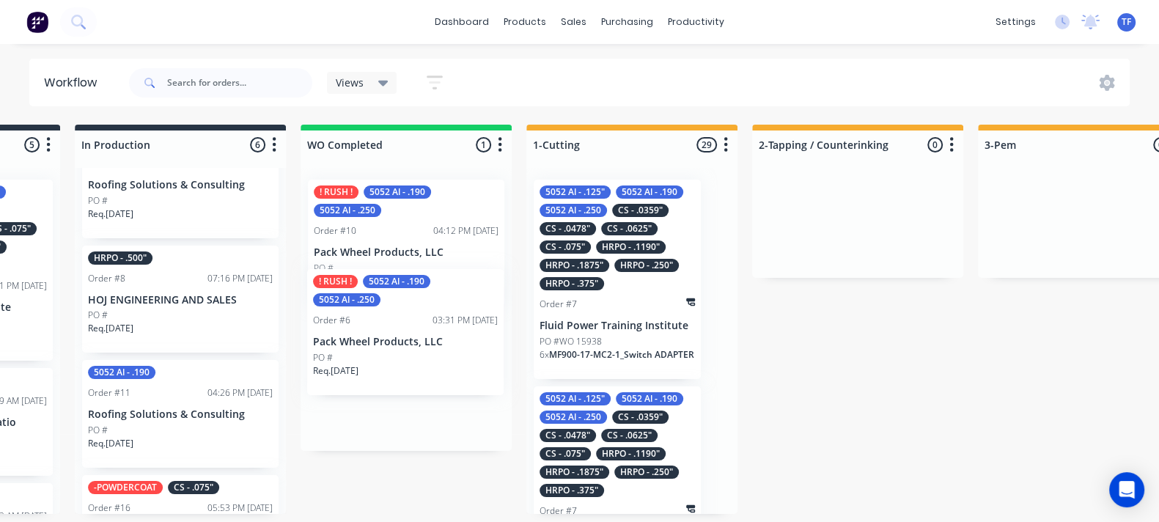
drag, startPoint x: 844, startPoint y: 271, endPoint x: 422, endPoint y: 356, distance: 430.6
click at [422, 356] on div "!Missing parts 0 Status colour #FF4949 hex #FF4949 Save Cancel Notifications Em…" at bounding box center [1002, 319] width 3295 height 389
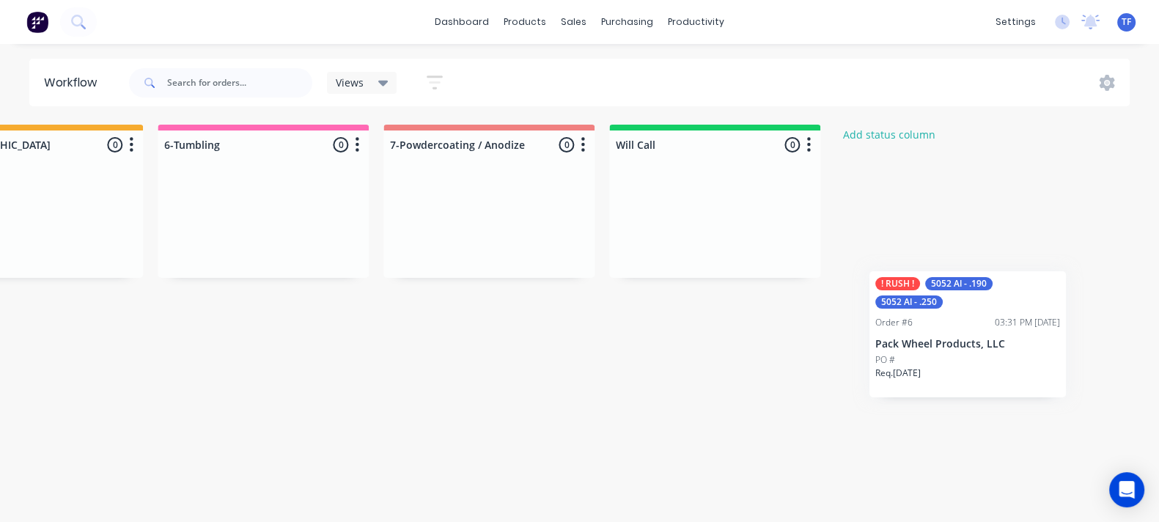
scroll to position [5, 2136]
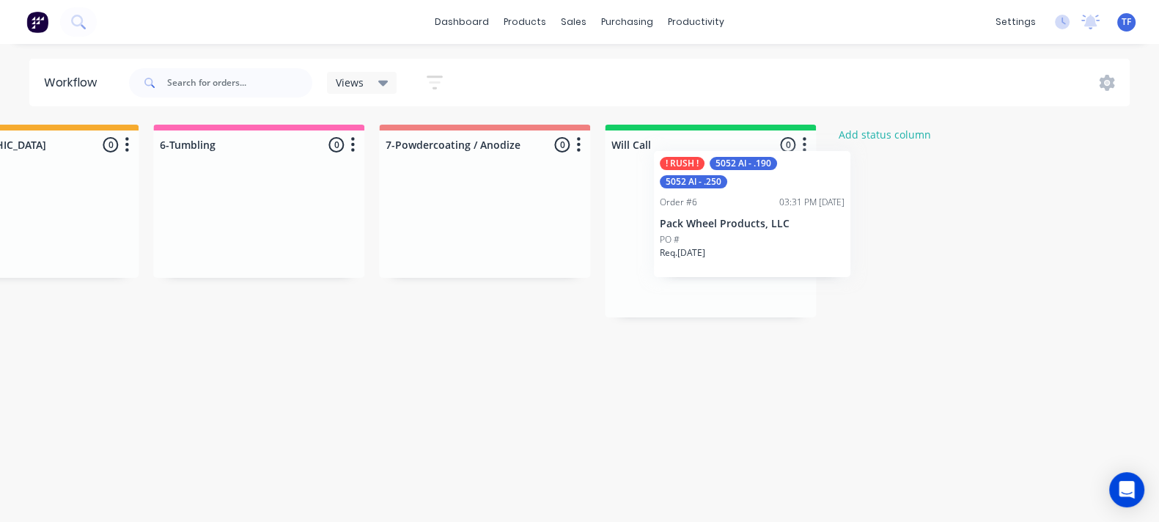
drag, startPoint x: 591, startPoint y: 390, endPoint x: 721, endPoint y: 233, distance: 203.6
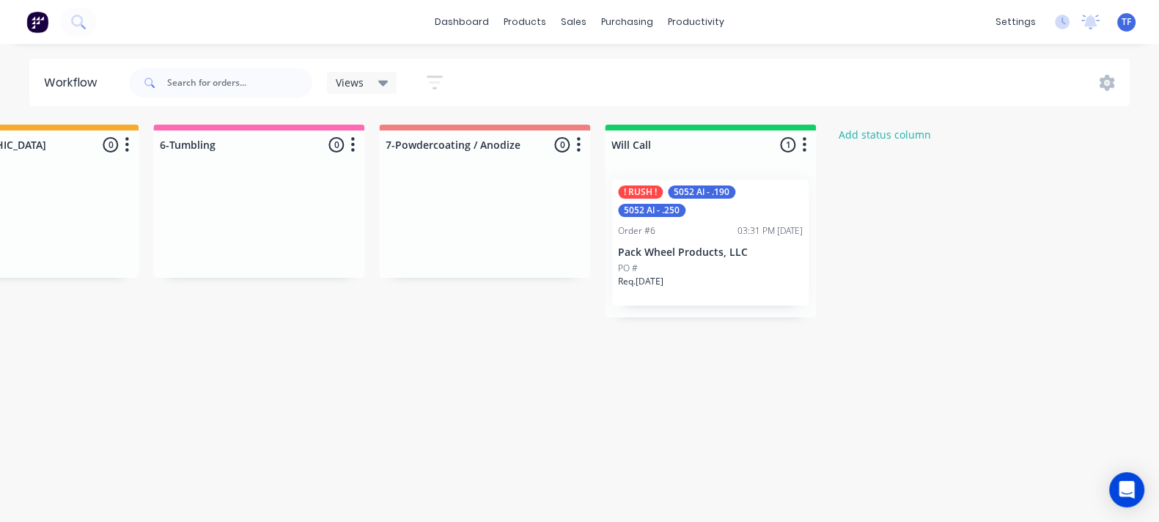
click at [675, 251] on p "Pack Wheel Products, LLC" at bounding box center [710, 252] width 185 height 12
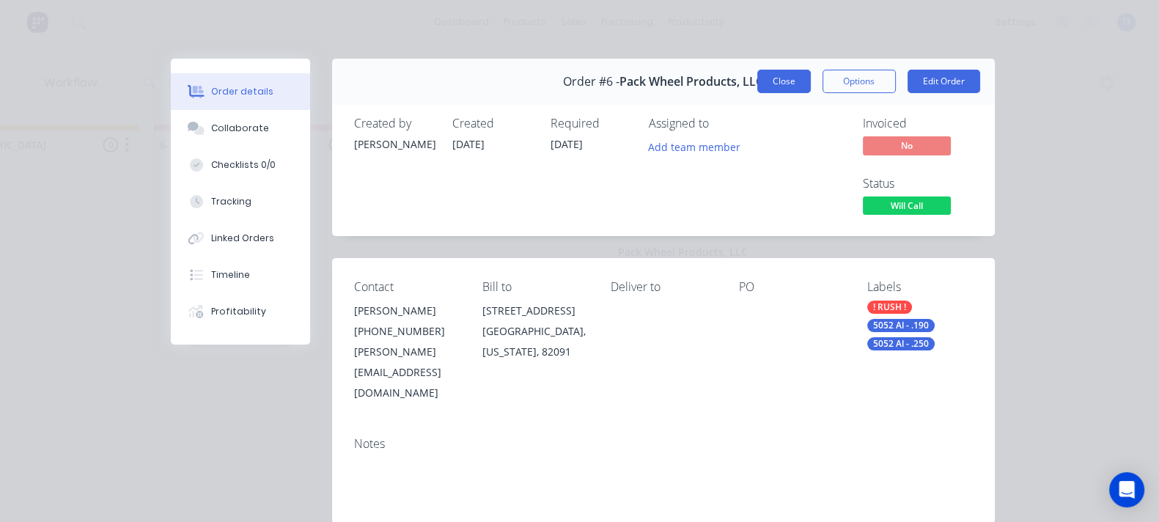
click at [811, 79] on button "Close" at bounding box center [784, 81] width 54 height 23
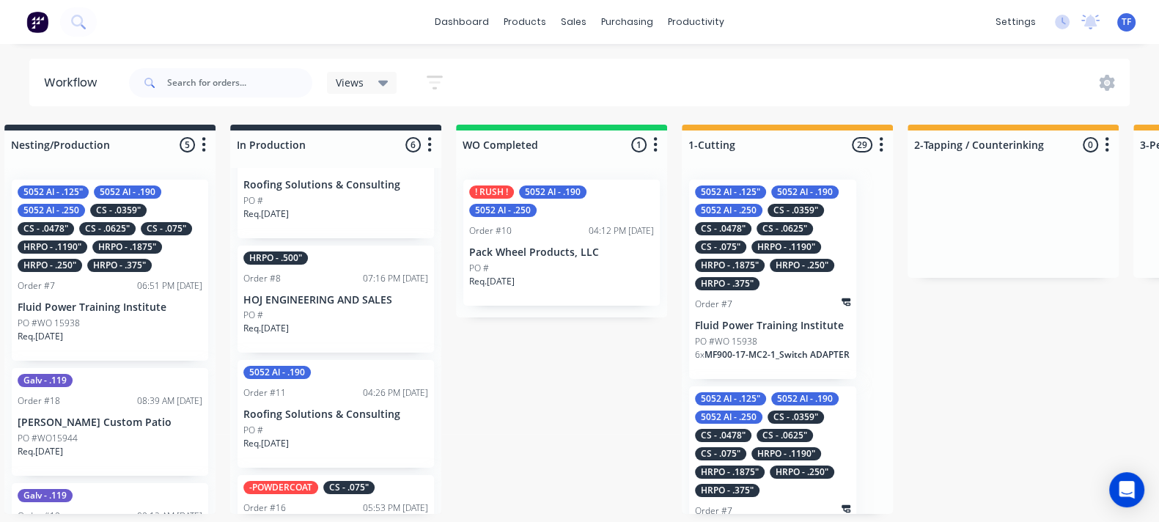
scroll to position [5, 482]
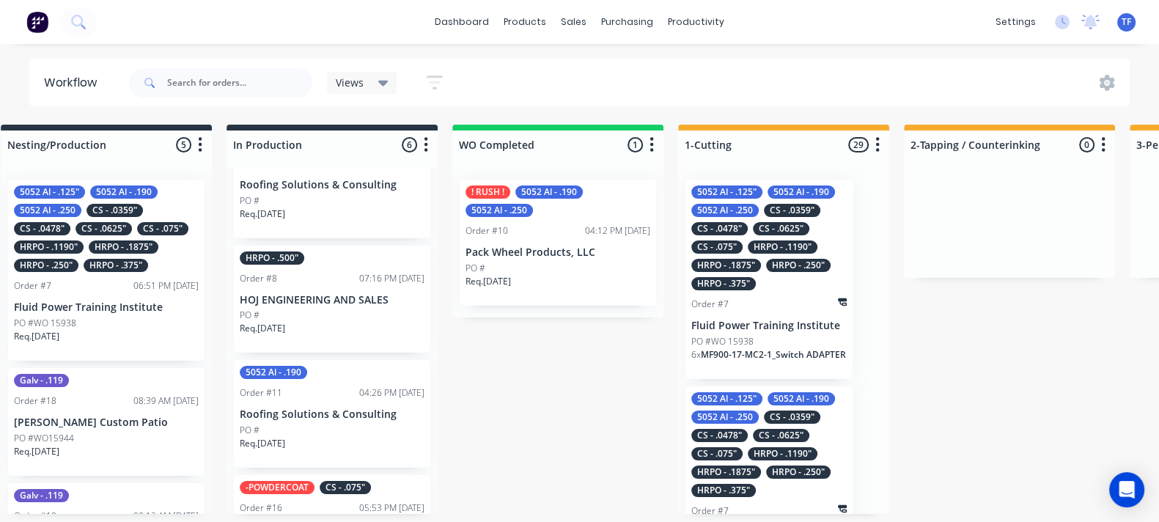
click at [594, 227] on div "04:12 PM 07/10/25" at bounding box center [617, 230] width 65 height 13
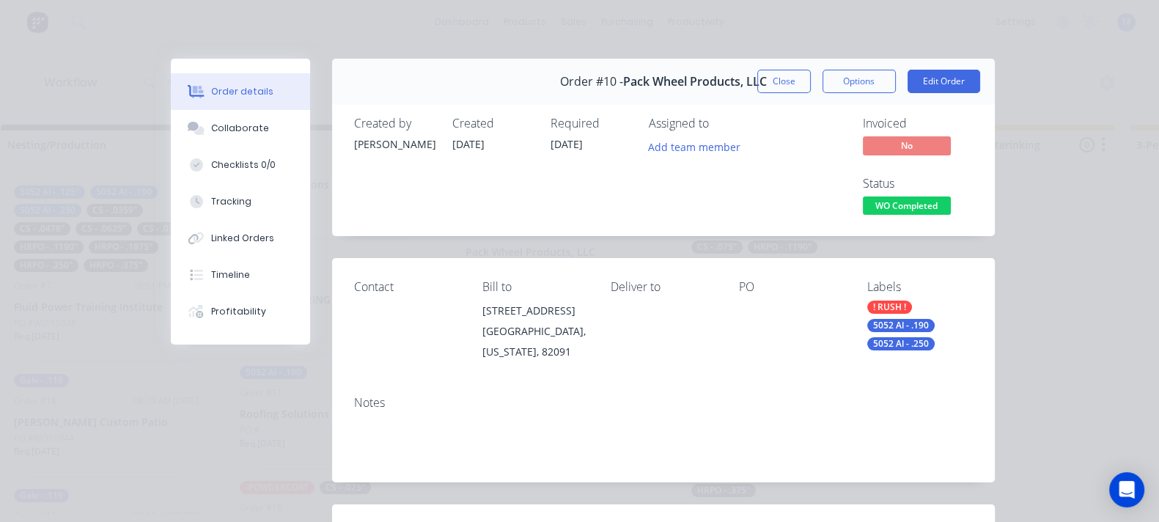
click at [354, 280] on div "Contact" at bounding box center [406, 287] width 105 height 14
click at [980, 82] on button "Edit Order" at bounding box center [944, 81] width 73 height 23
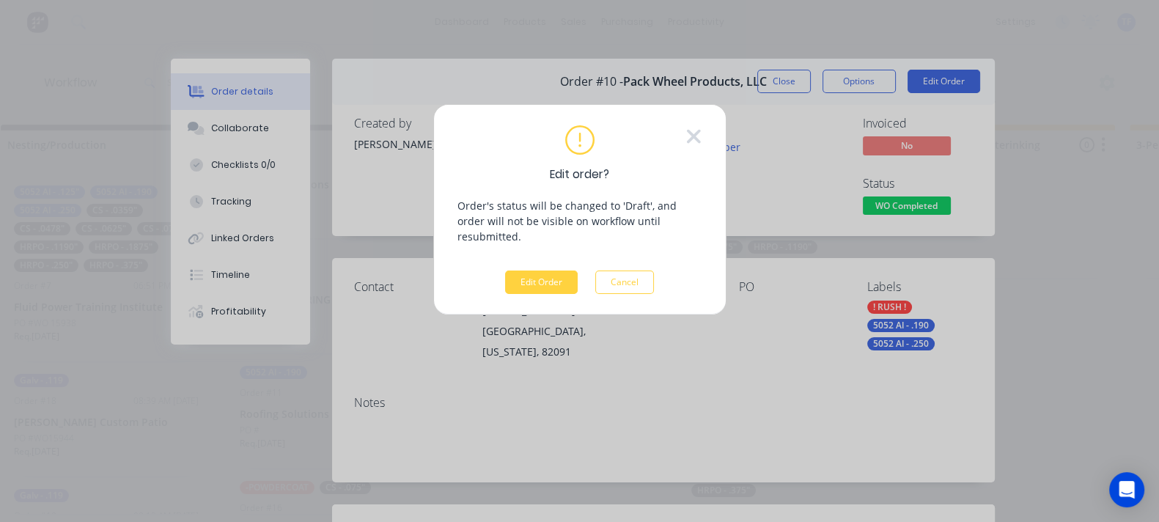
scroll to position [0, 482]
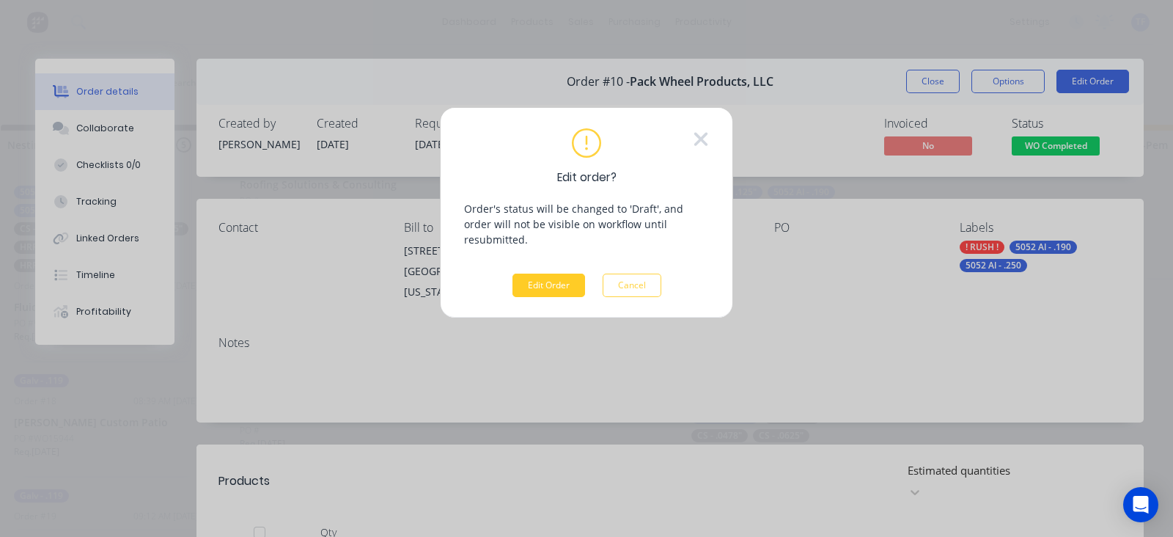
click at [548, 273] on button "Edit Order" at bounding box center [548, 284] width 73 height 23
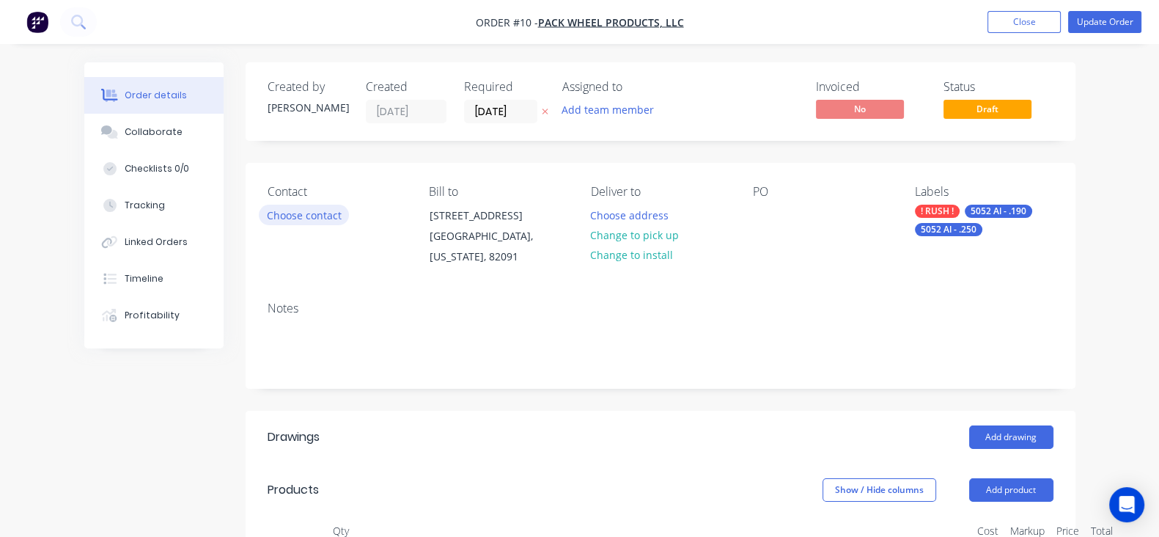
click at [259, 218] on button "Choose contact" at bounding box center [304, 215] width 90 height 20
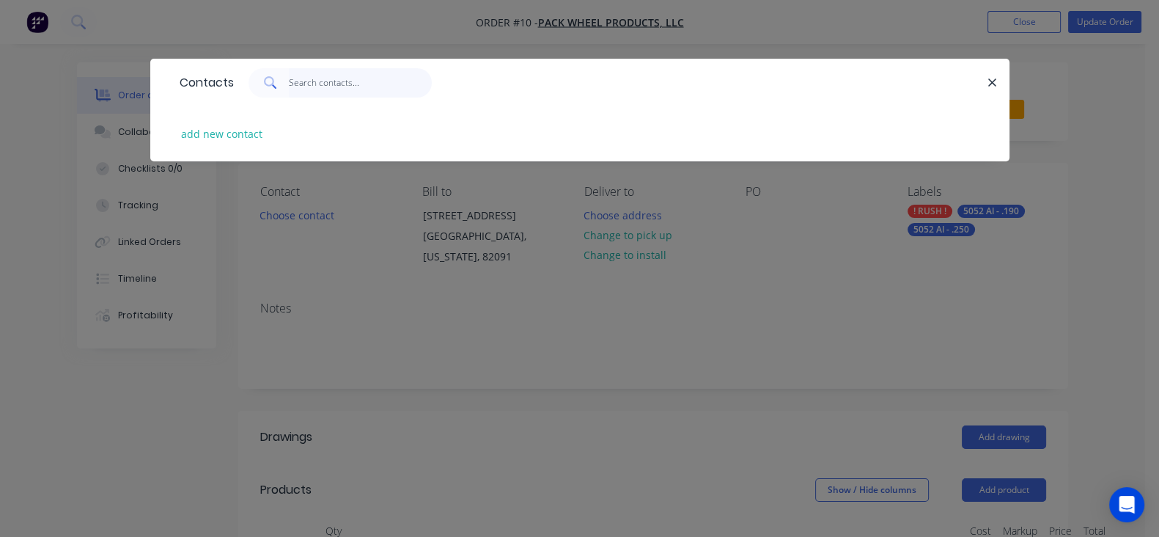
click at [289, 83] on input "text" at bounding box center [360, 82] width 143 height 29
type input "tate"
drag, startPoint x: 180, startPoint y: 82, endPoint x: 126, endPoint y: 97, distance: 55.5
click at [249, 97] on div "tate" at bounding box center [340, 82] width 183 height 29
click at [172, 122] on div "add new contact" at bounding box center [579, 133] width 815 height 55
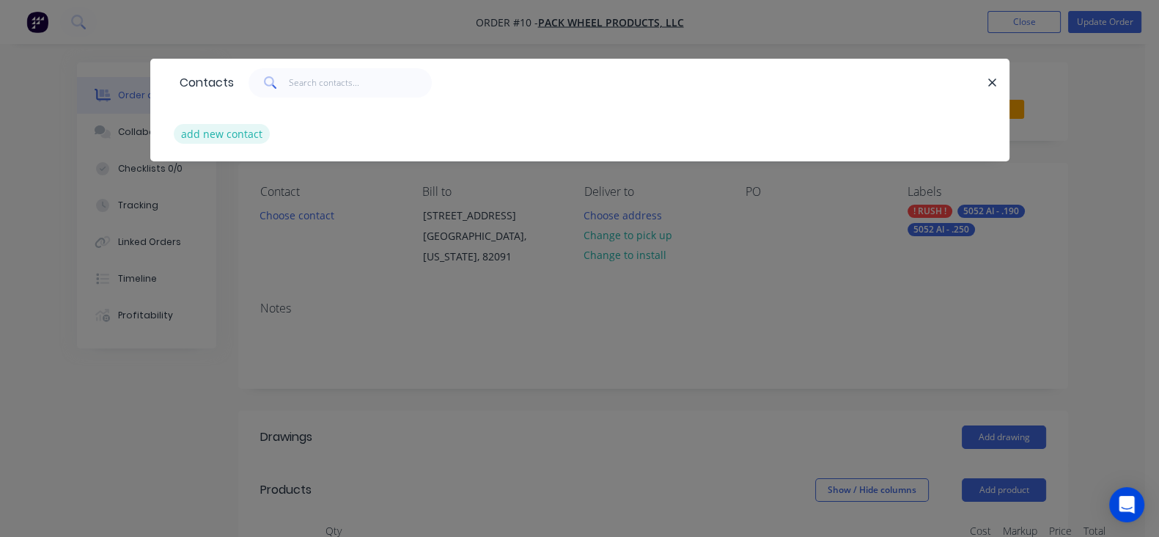
click at [174, 126] on button "add new contact" at bounding box center [222, 134] width 97 height 20
select select "US"
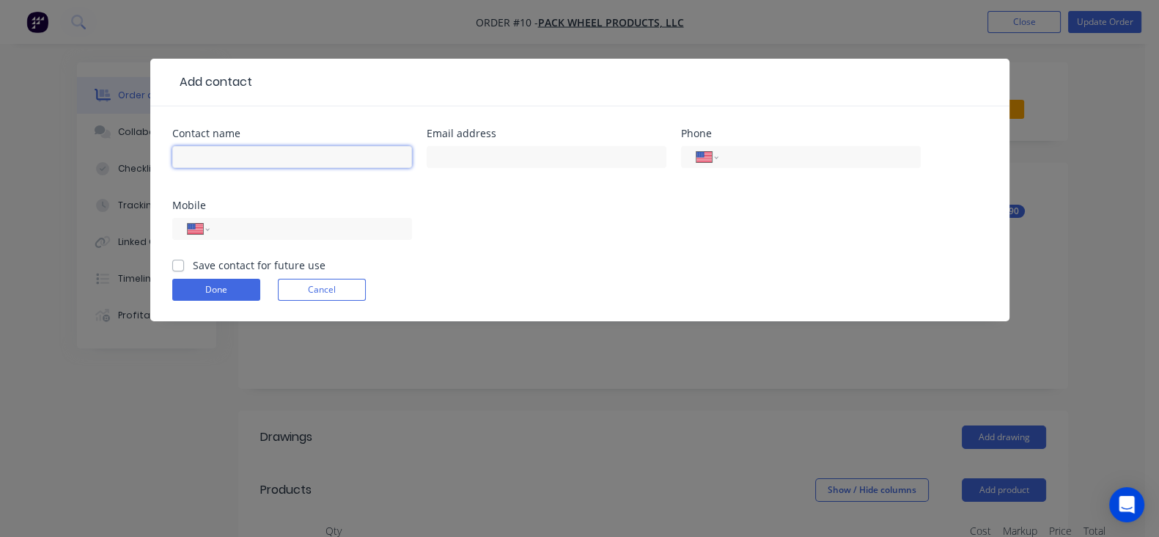
click at [172, 149] on input "text" at bounding box center [292, 157] width 240 height 22
type input "[PERSON_NAME]"
type input "[PERSON_NAME][EMAIL_ADDRESS][DOMAIN_NAME]"
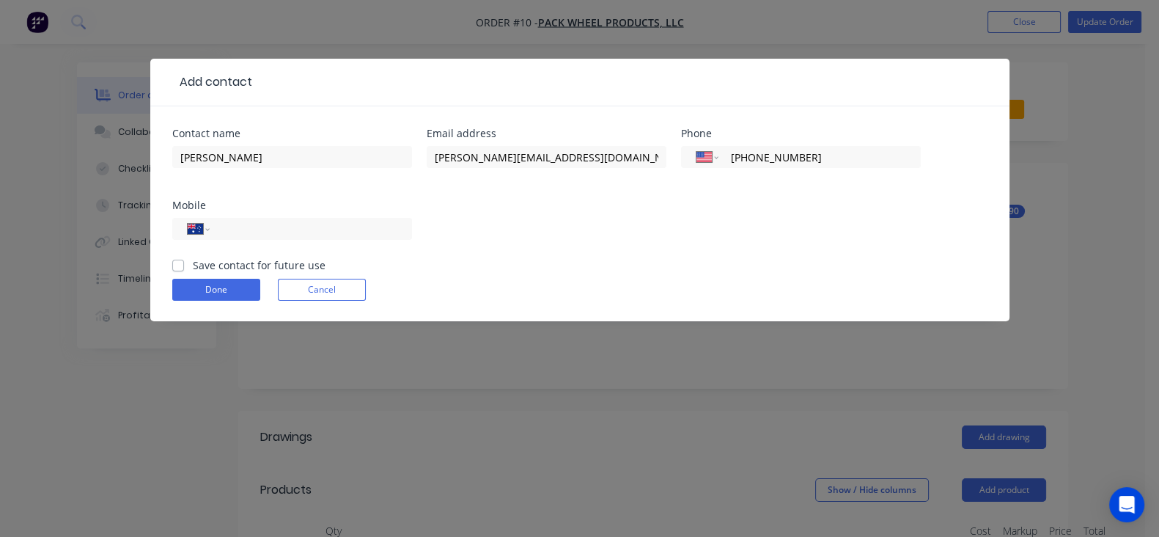
drag, startPoint x: 696, startPoint y: 163, endPoint x: 591, endPoint y: 171, distance: 105.9
click at [681, 171] on div "International Afghanistan Åland Islands Albania Algeria American Samoa Andorra …" at bounding box center [801, 163] width 240 height 43
type input "[PHONE_NUMBER]"
click at [172, 279] on button "Done" at bounding box center [216, 290] width 88 height 22
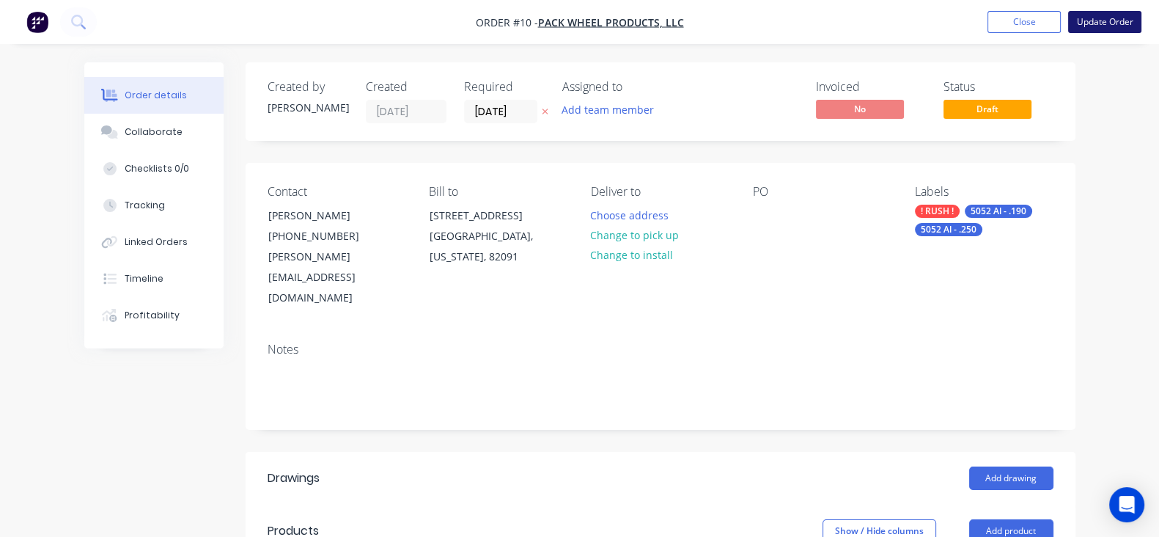
click at [1094, 26] on button "Update Order" at bounding box center [1104, 22] width 73 height 22
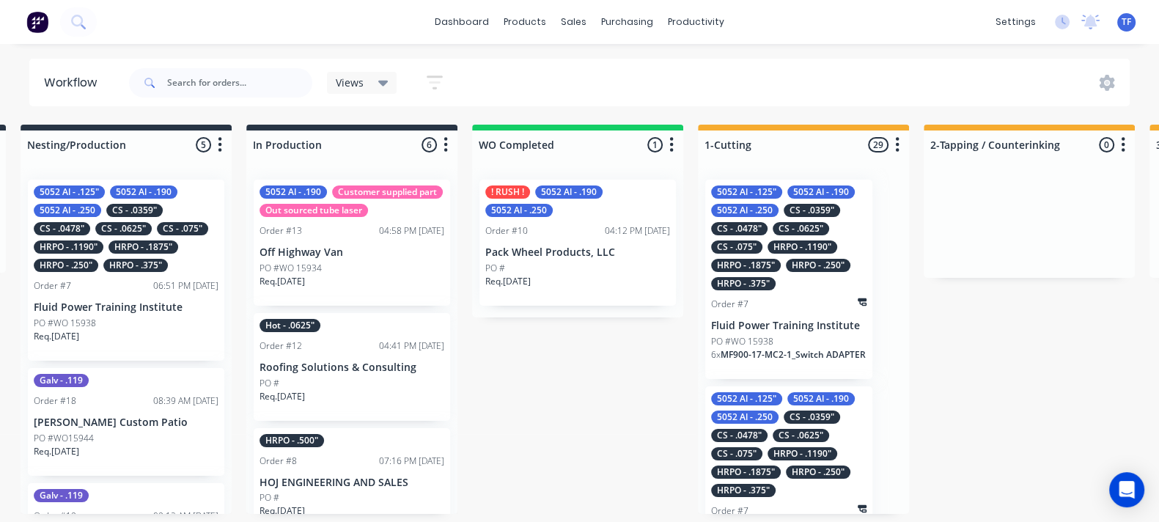
scroll to position [0, 604]
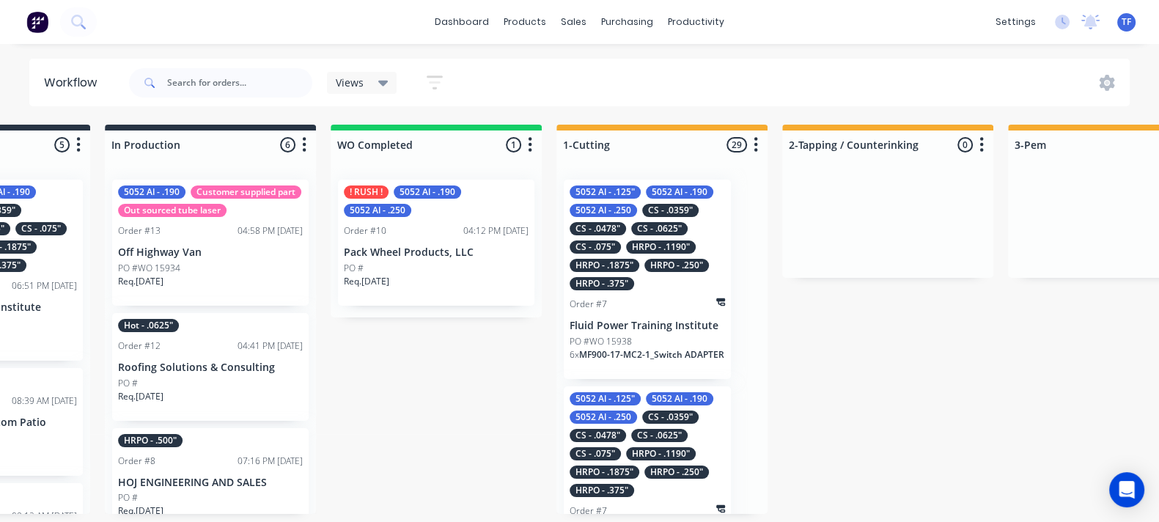
click at [499, 250] on p "Pack Wheel Products, LLC" at bounding box center [436, 252] width 185 height 12
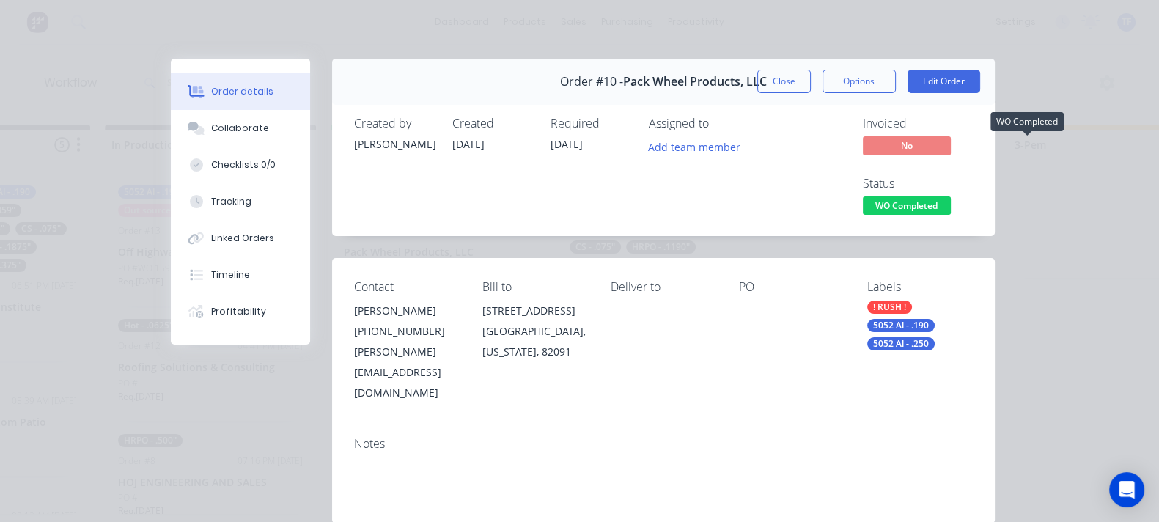
click at [951, 196] on span "WO Completed" at bounding box center [907, 205] width 88 height 18
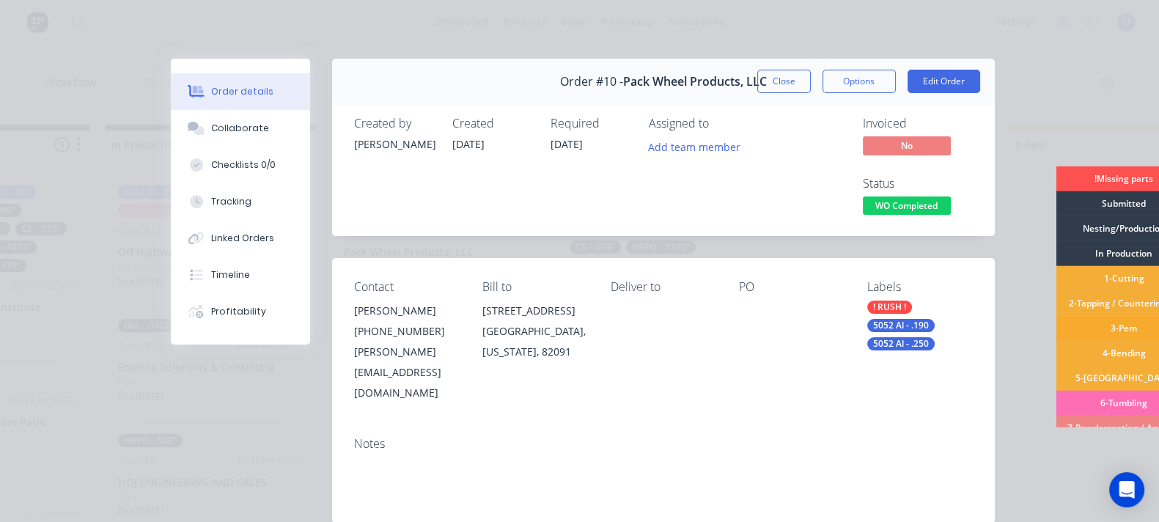
scroll to position [80, 0]
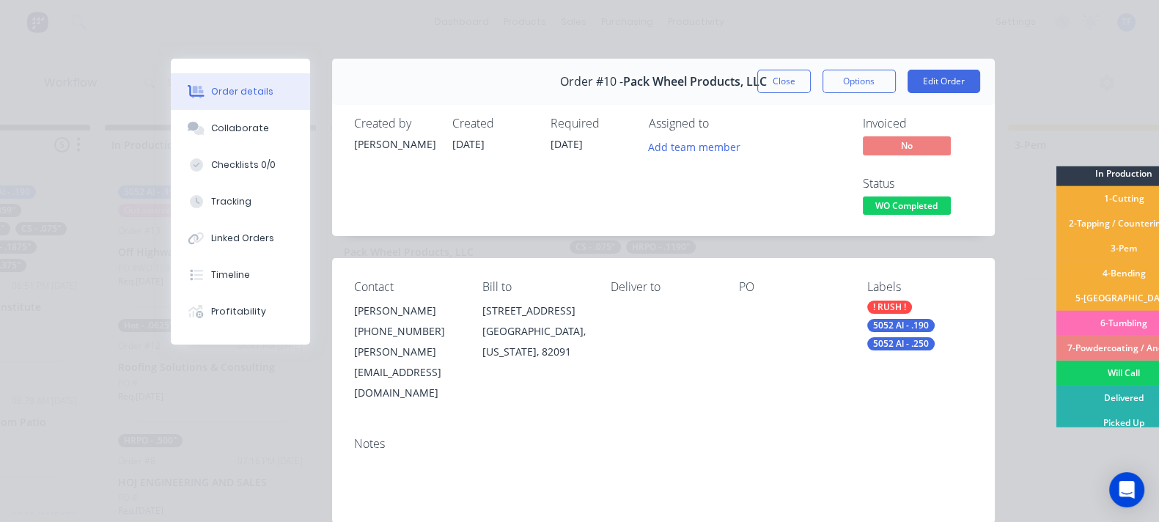
click at [1056, 370] on div "Will Call" at bounding box center [1124, 373] width 136 height 25
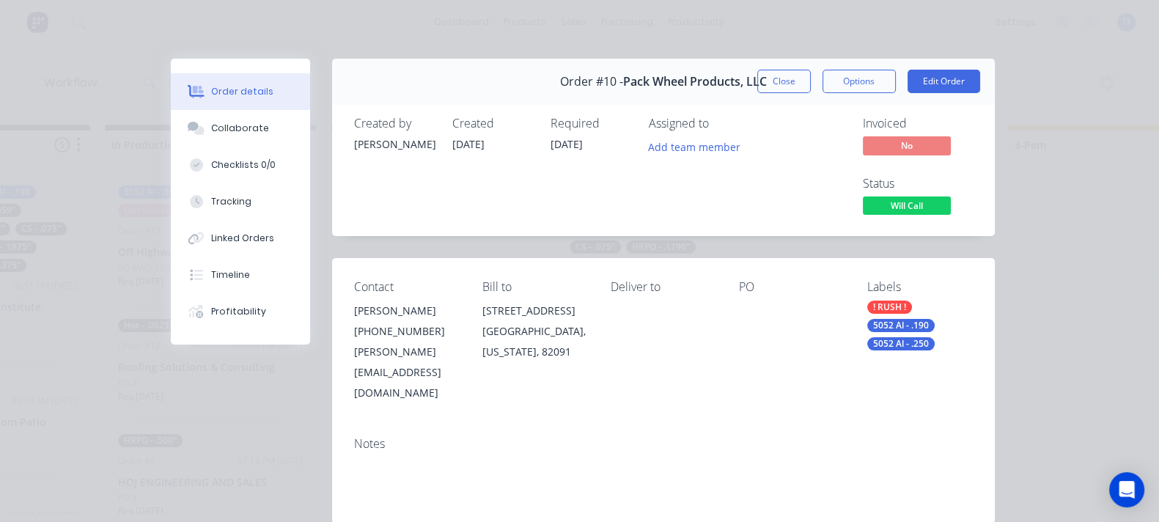
click at [811, 75] on button "Close" at bounding box center [784, 81] width 54 height 23
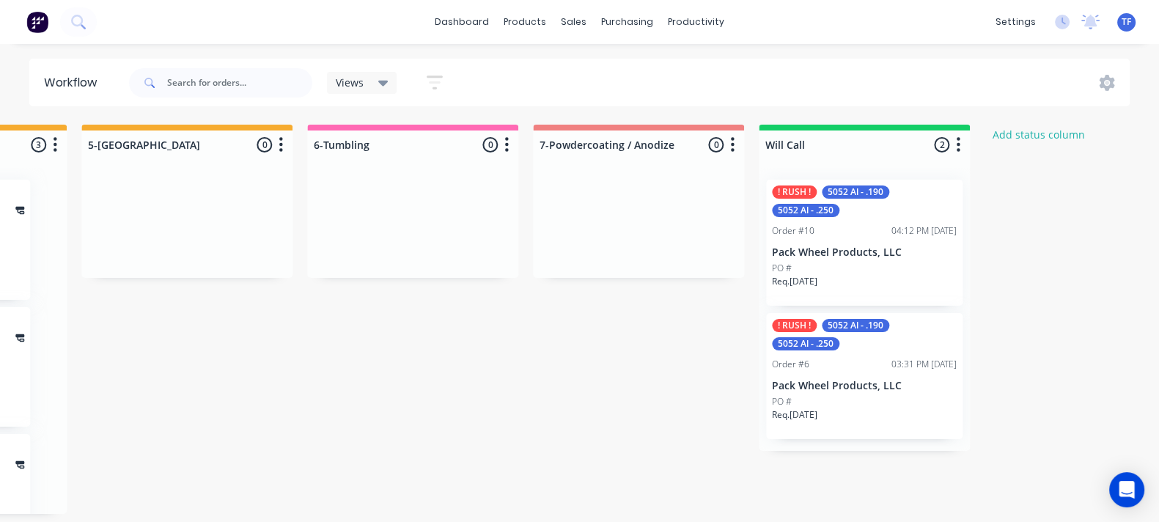
scroll to position [0, 1986]
click at [953, 148] on icon "button" at bounding box center [954, 145] width 4 height 18
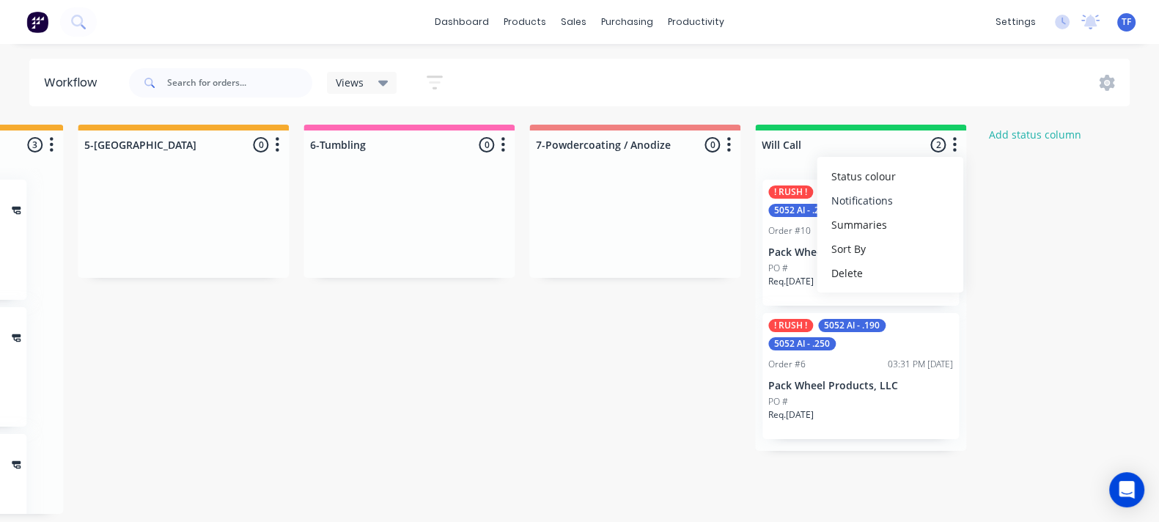
click at [912, 198] on button "Notifications" at bounding box center [890, 200] width 147 height 24
click at [925, 369] on div "03:31 PM 06/10/25" at bounding box center [920, 364] width 65 height 13
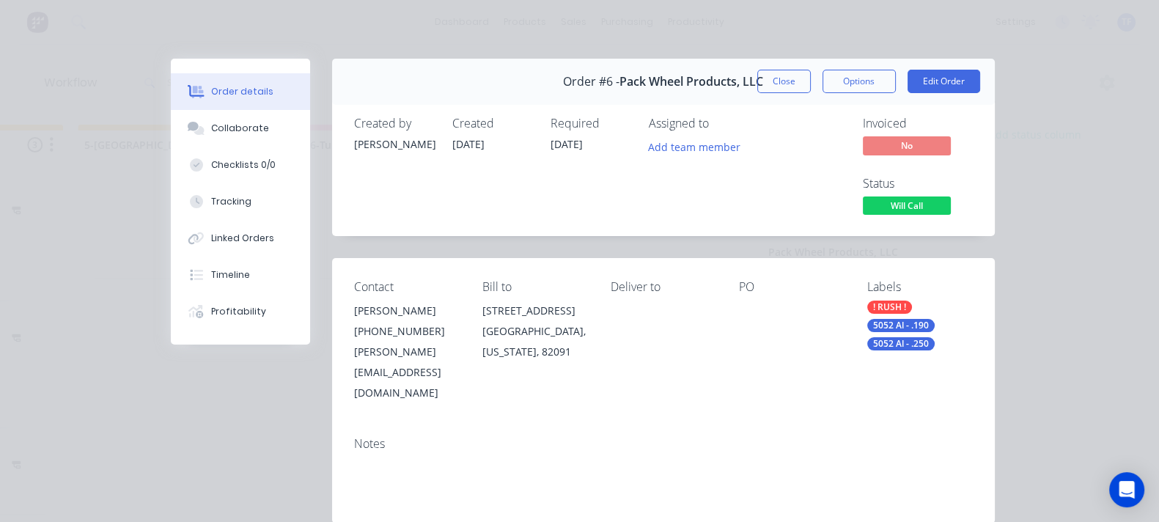
click at [951, 196] on span "Will Call" at bounding box center [907, 205] width 88 height 18
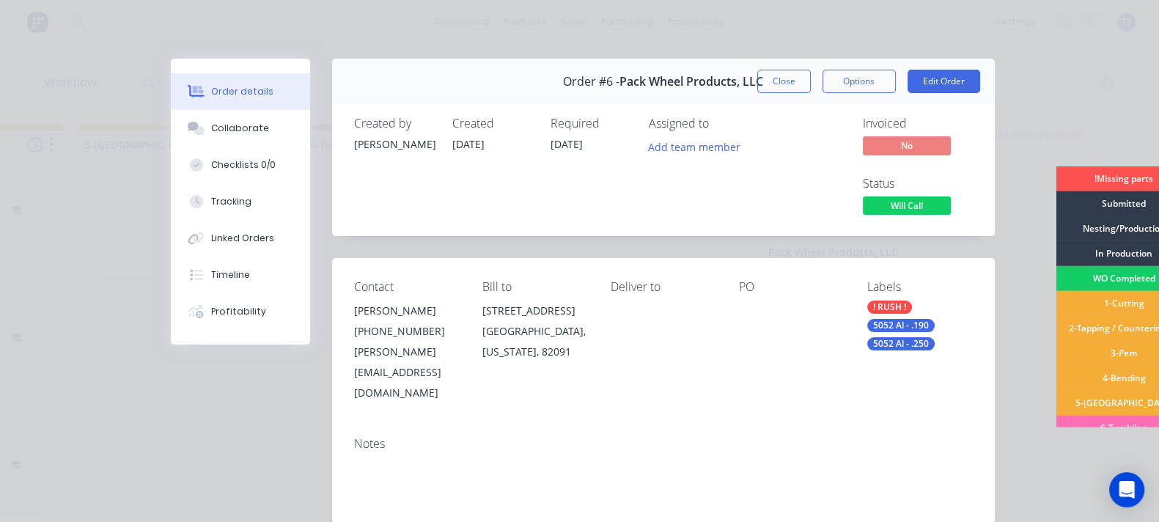
click at [1056, 276] on div "WO Completed" at bounding box center [1124, 278] width 136 height 25
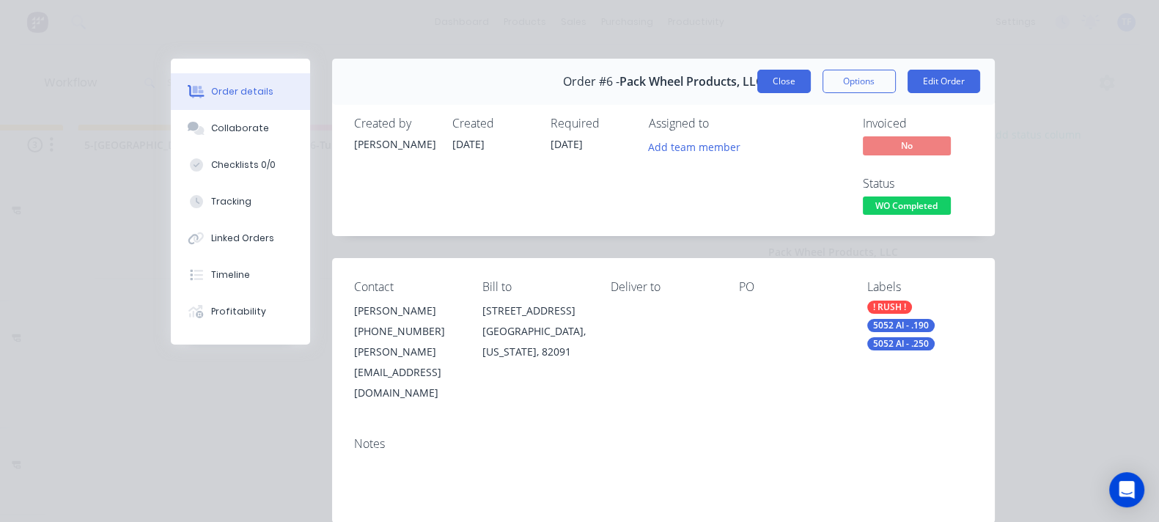
click at [811, 76] on button "Close" at bounding box center [784, 81] width 54 height 23
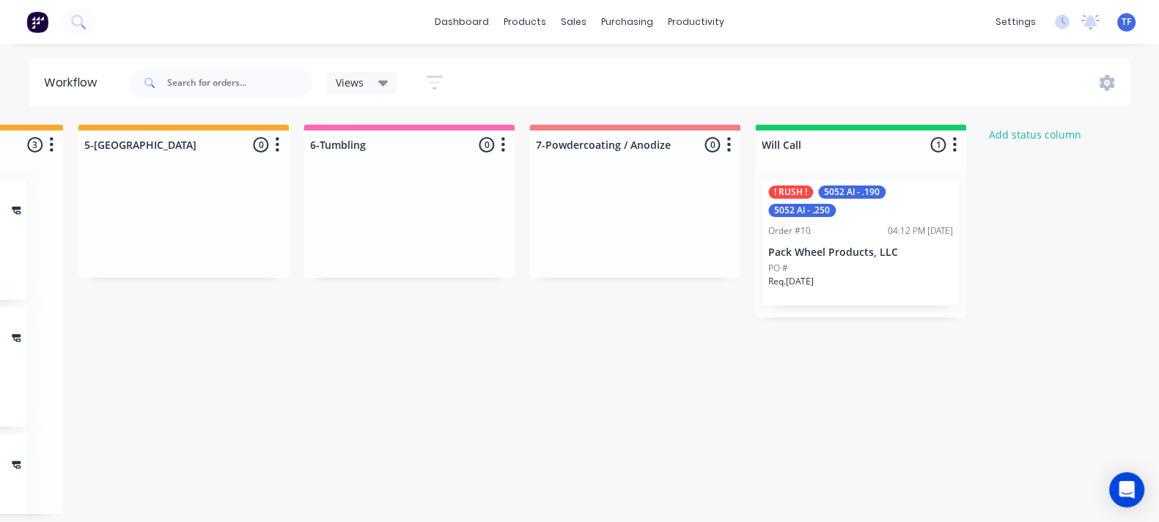
click at [923, 206] on div "! RUSH ! 5052 Al - .190 5052 Al - .250" at bounding box center [860, 201] width 185 height 32
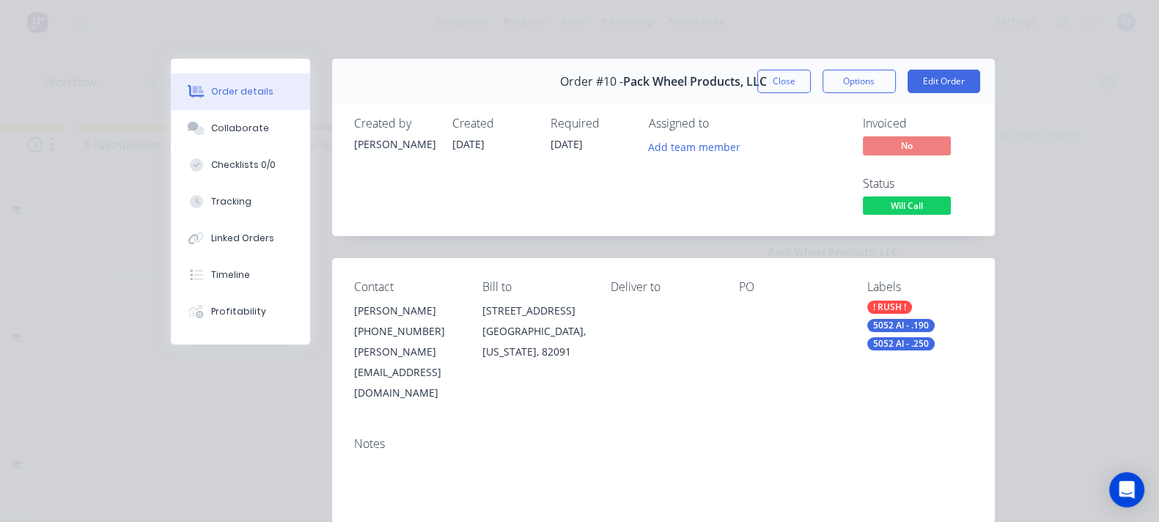
click at [951, 196] on span "Will Call" at bounding box center [907, 205] width 88 height 18
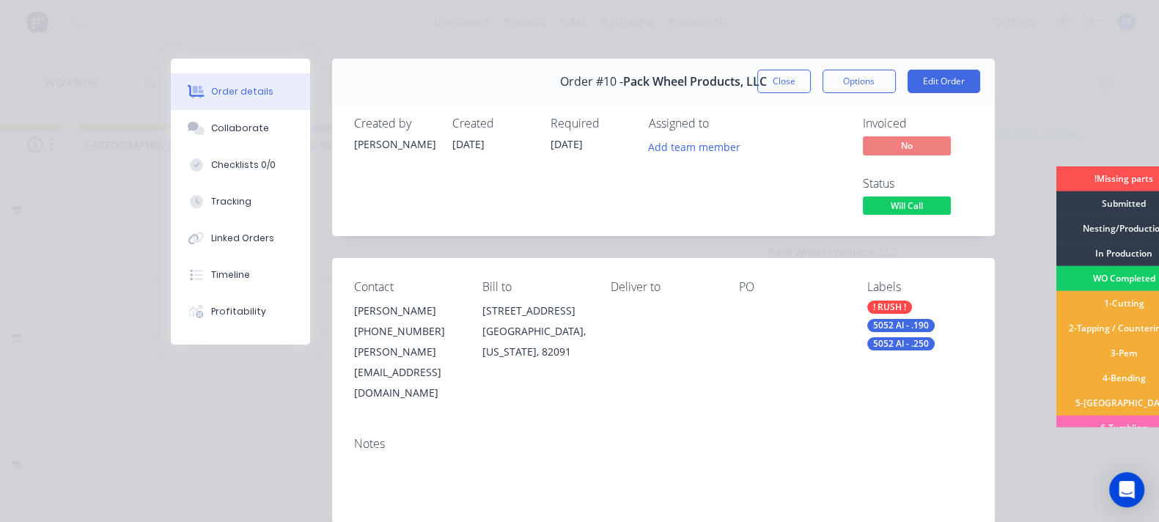
click at [1056, 273] on div "WO Completed" at bounding box center [1124, 278] width 136 height 25
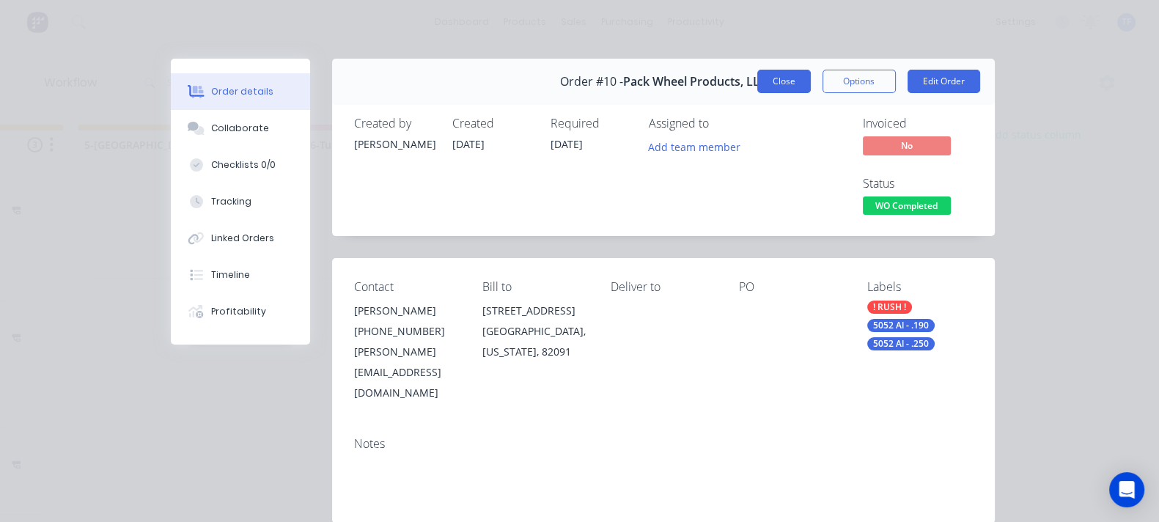
click at [811, 86] on button "Close" at bounding box center [784, 81] width 54 height 23
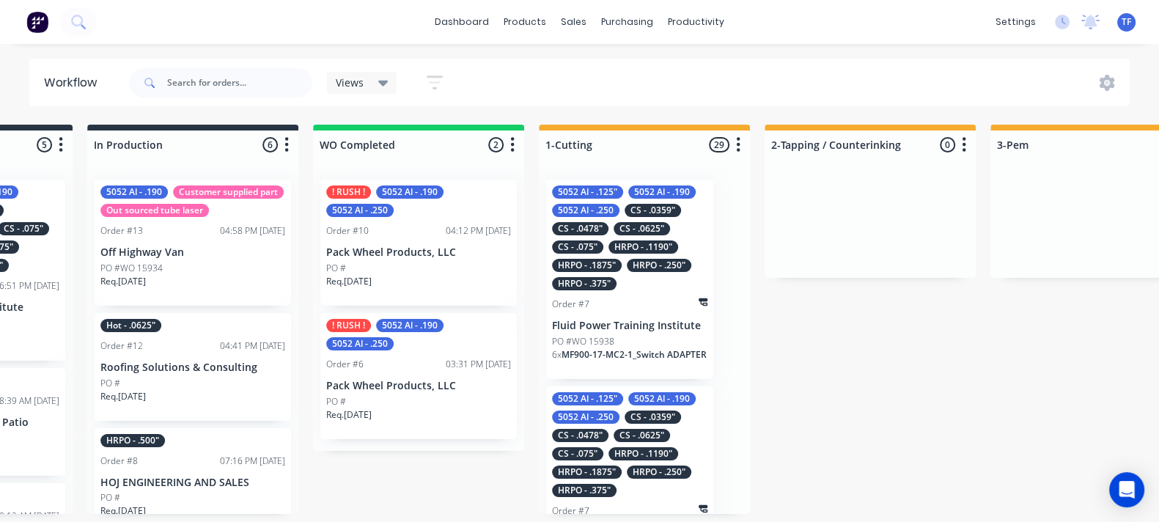
scroll to position [0, 615]
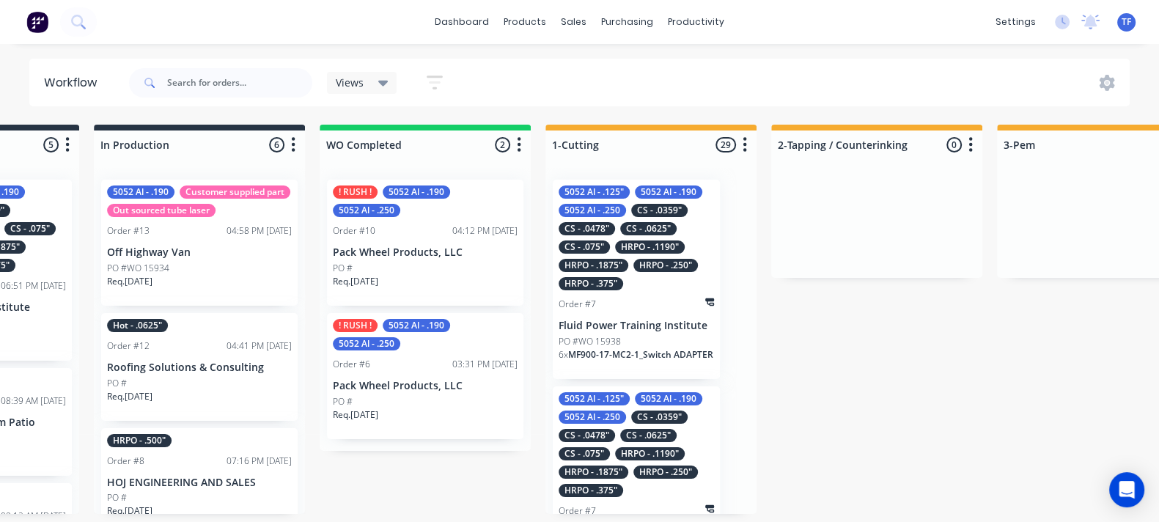
click at [378, 279] on p "Req. 04/10/25" at bounding box center [355, 281] width 45 height 13
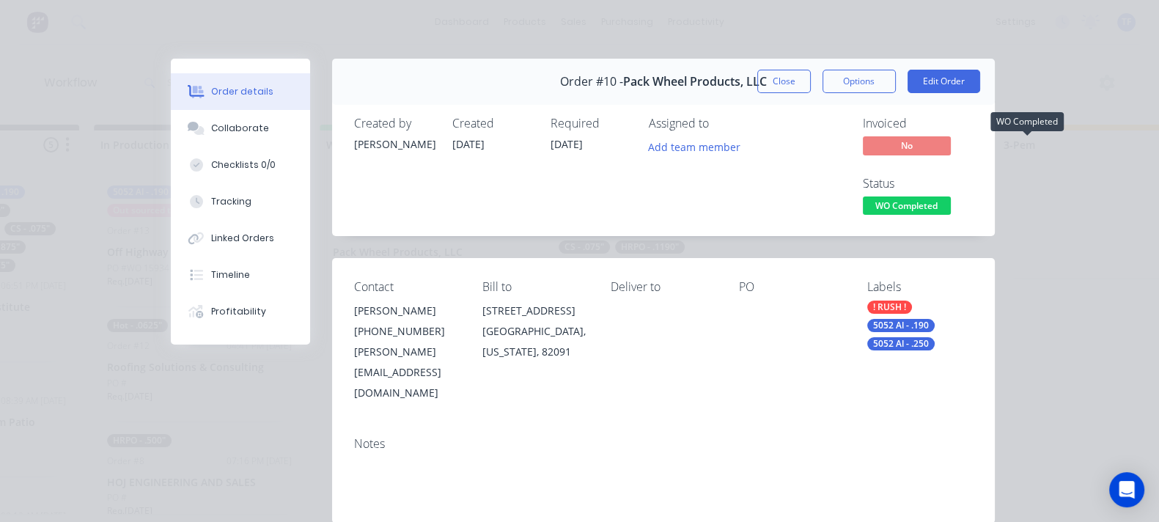
click at [951, 196] on span "WO Completed" at bounding box center [907, 205] width 88 height 18
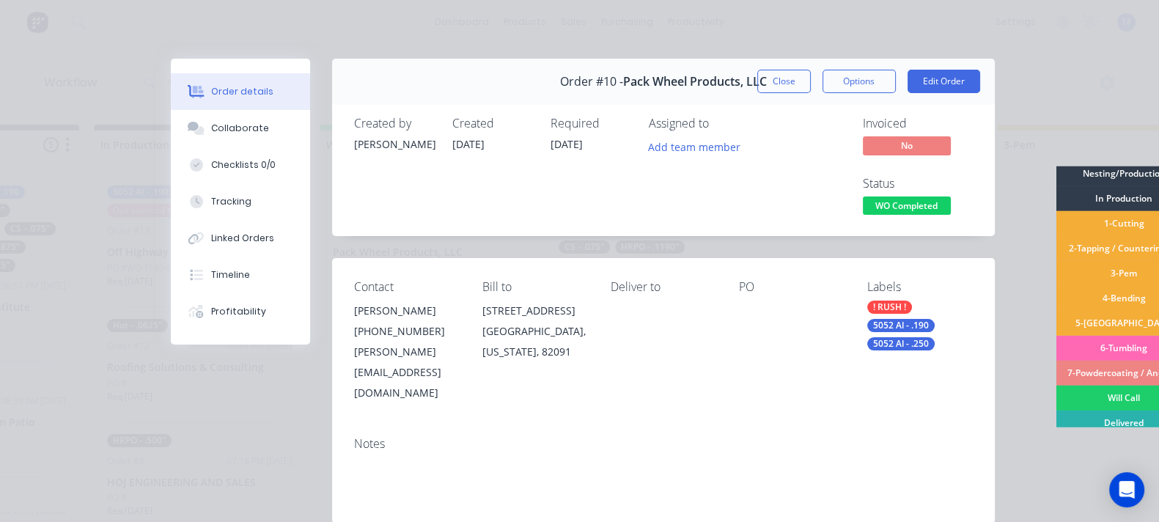
scroll to position [80, 0]
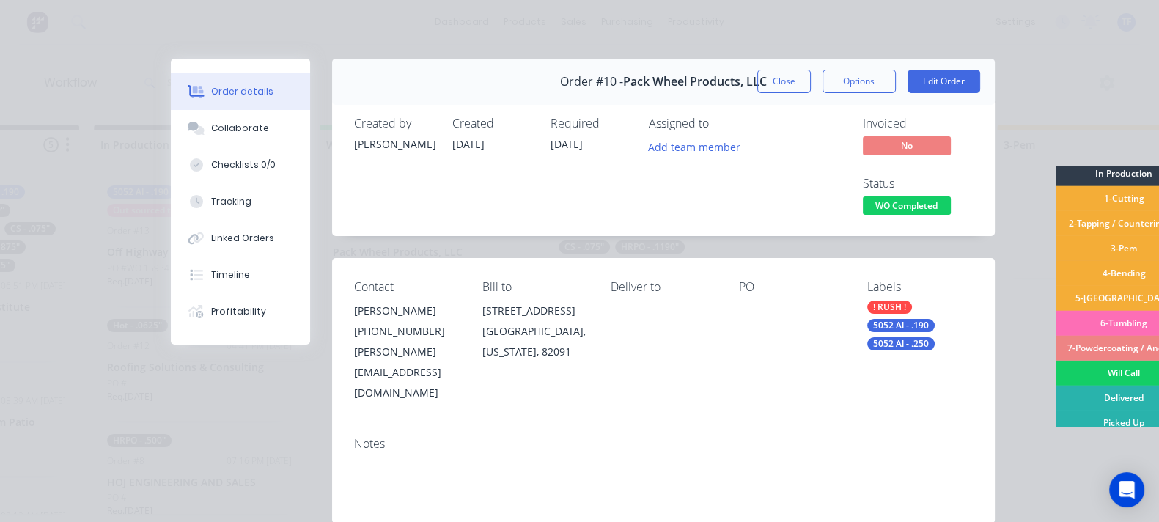
click at [1056, 368] on div "Will Call" at bounding box center [1124, 373] width 136 height 25
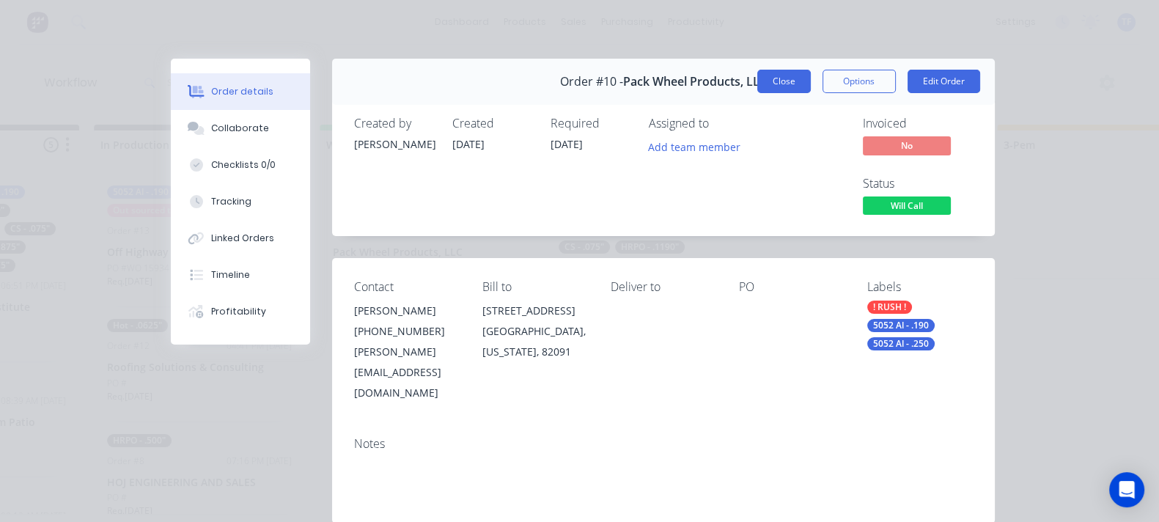
click at [811, 83] on button "Close" at bounding box center [784, 81] width 54 height 23
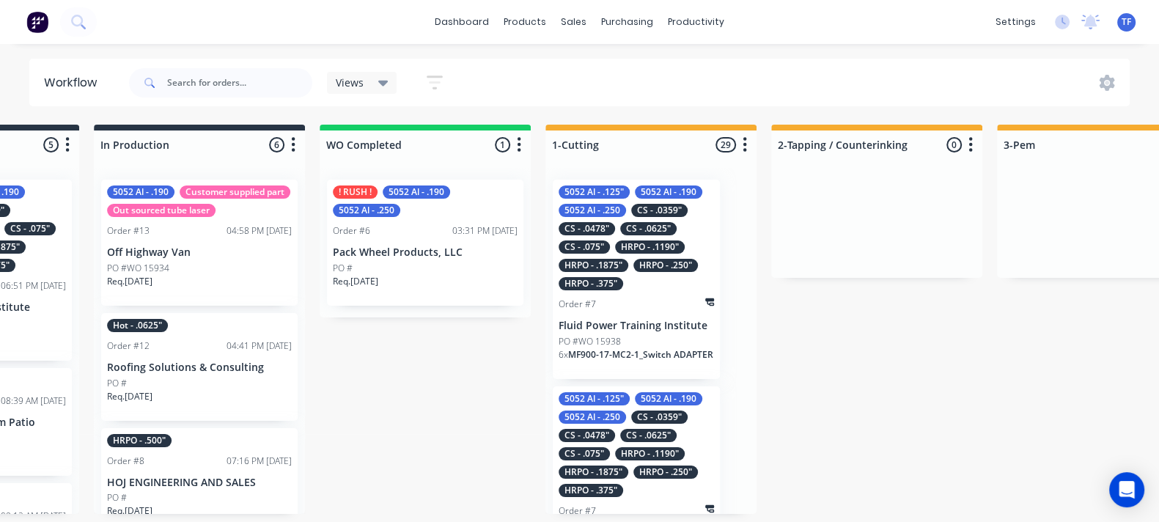
click at [432, 288] on div "Req. 03/10/25" at bounding box center [425, 287] width 185 height 25
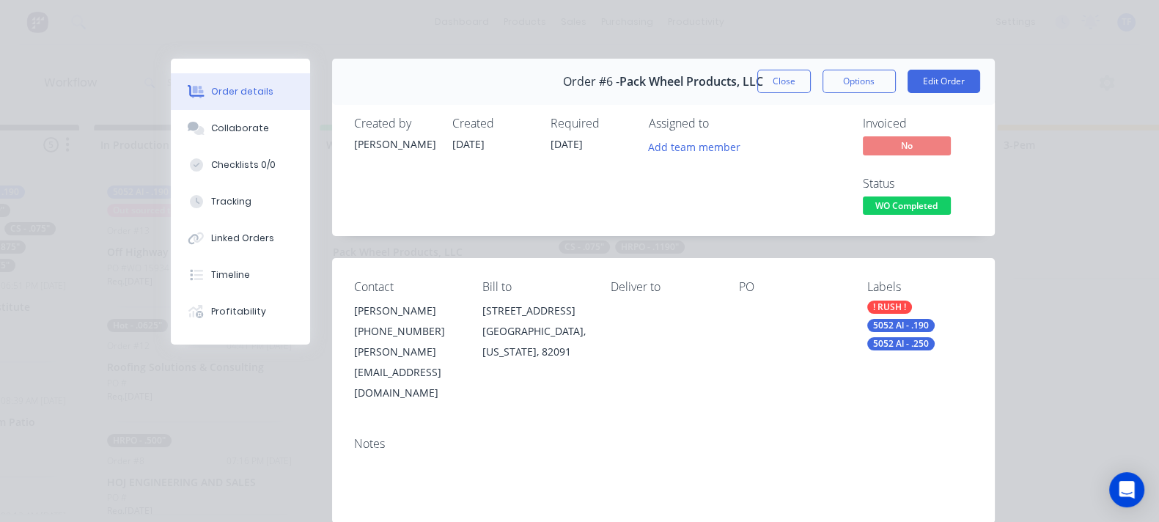
click at [951, 196] on span "WO Completed" at bounding box center [907, 205] width 88 height 18
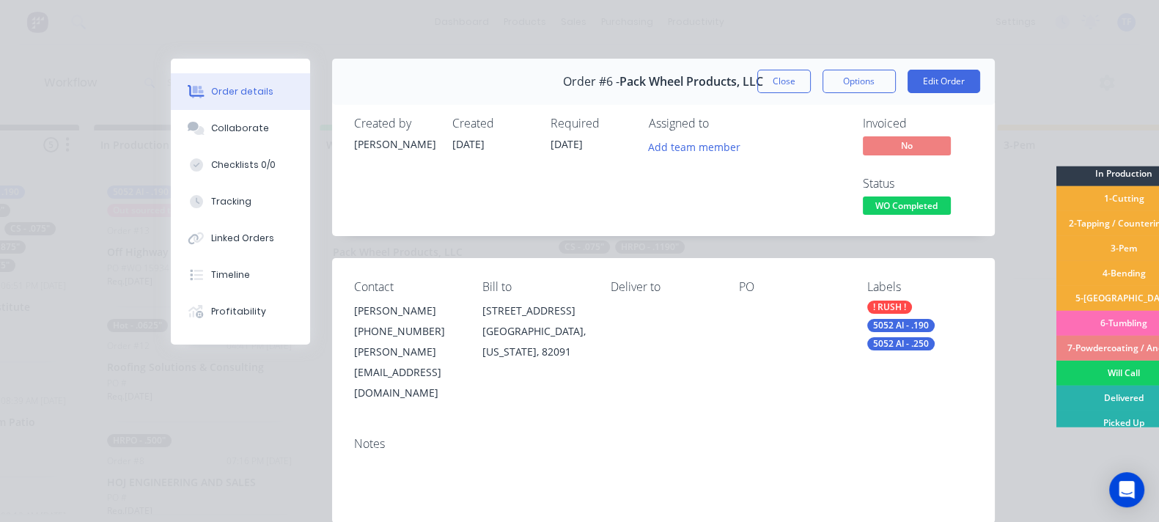
click at [1056, 371] on div "Will Call" at bounding box center [1124, 373] width 136 height 25
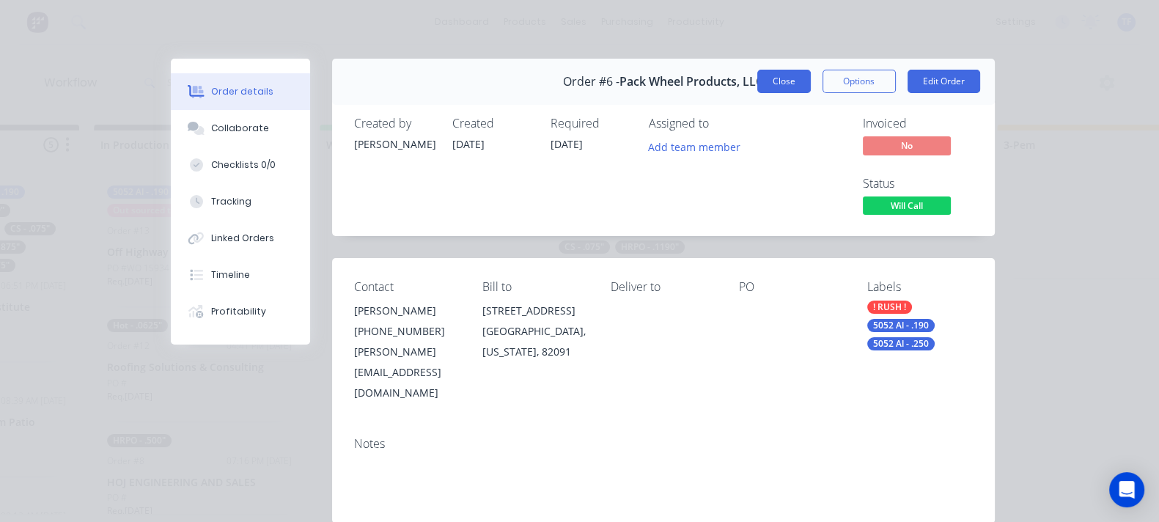
click at [811, 87] on button "Close" at bounding box center [784, 81] width 54 height 23
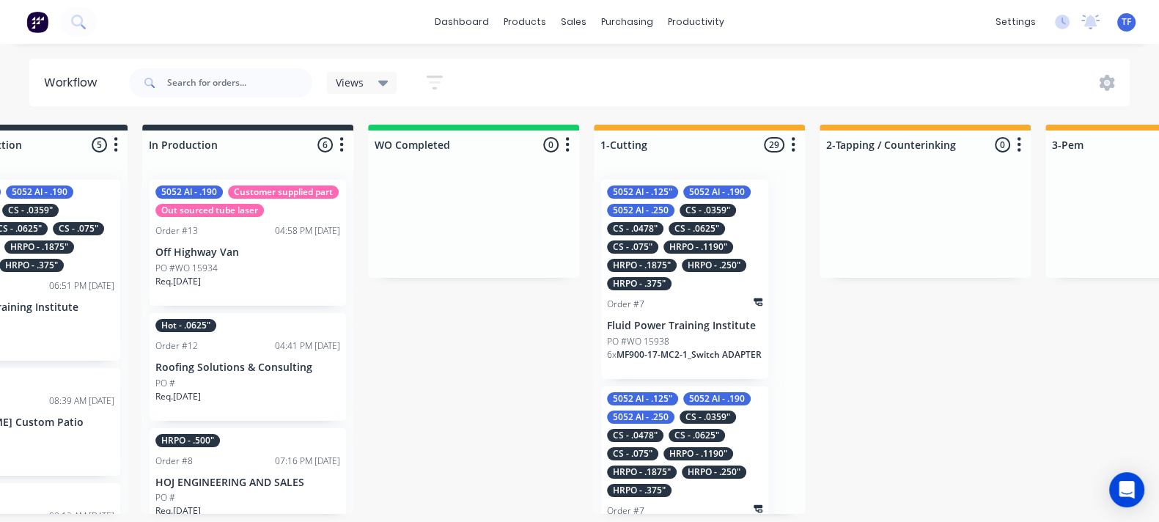
scroll to position [0, 0]
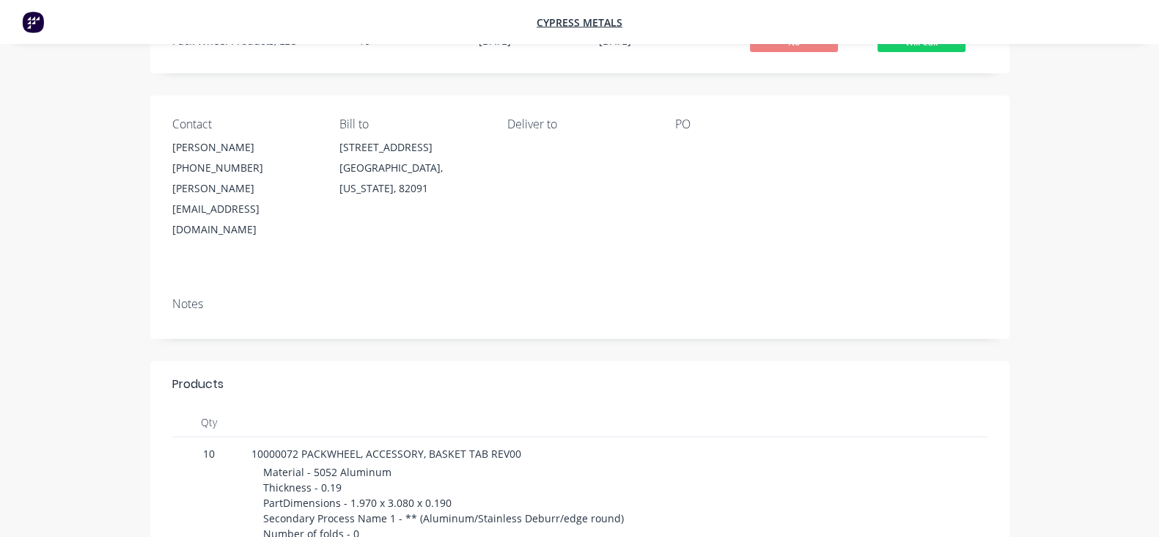
scroll to position [183, 0]
